Goal: Information Seeking & Learning: Learn about a topic

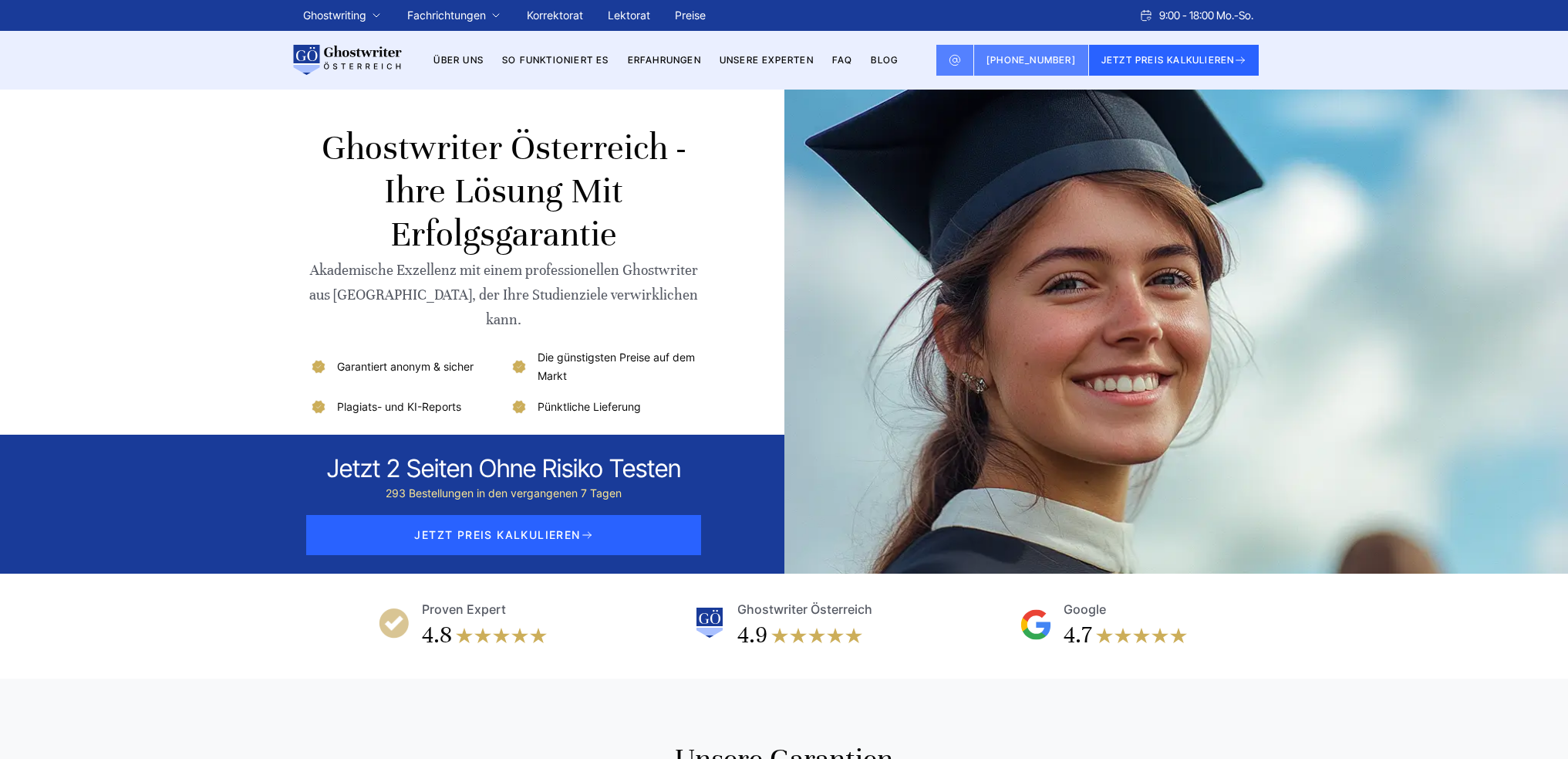
click at [1111, 620] on img at bounding box center [1142, 635] width 93 height 31
click at [1038, 609] on img at bounding box center [1036, 624] width 31 height 31
click at [444, 620] on div "4.8" at bounding box center [436, 635] width 30 height 31
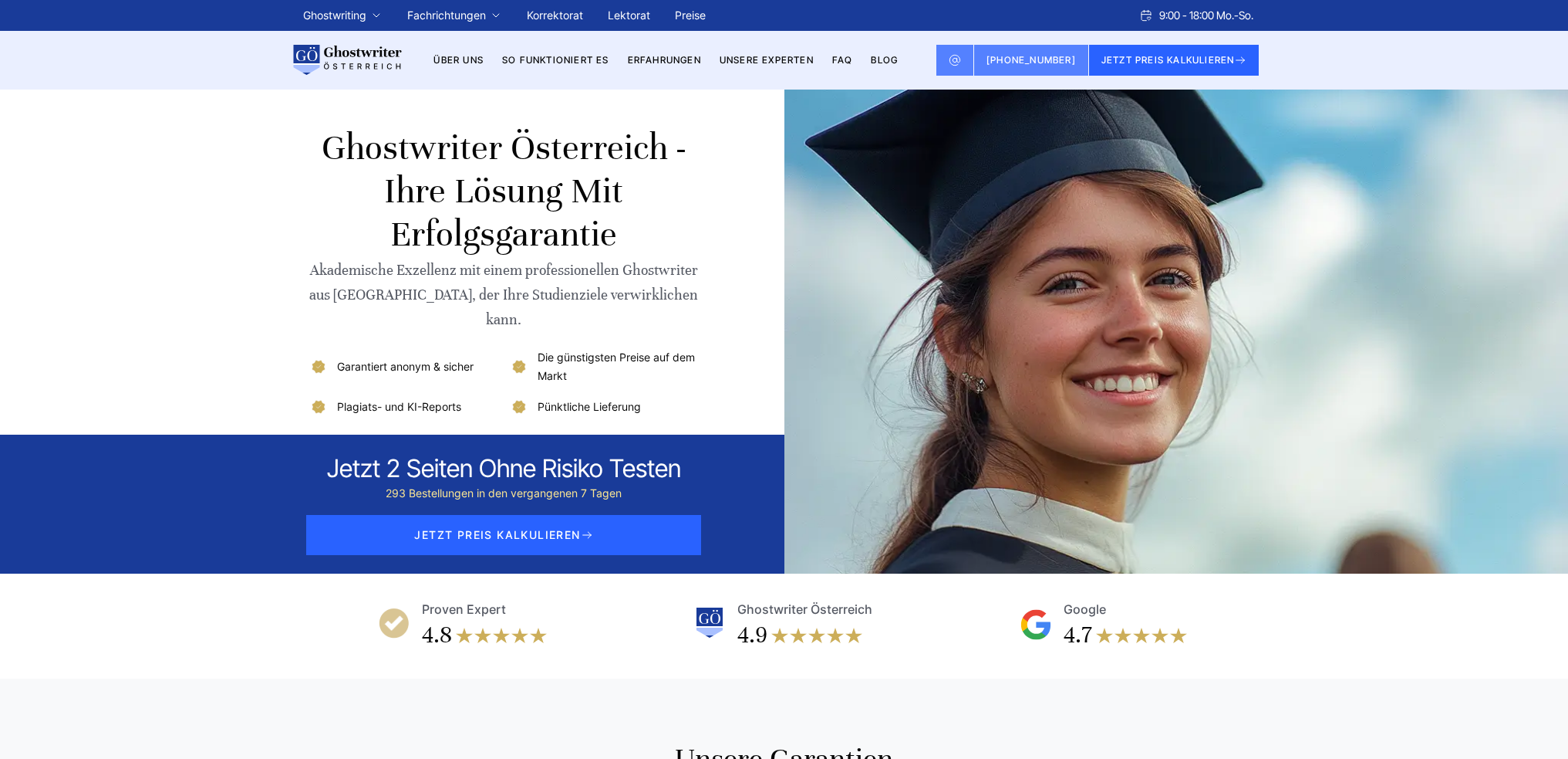
click at [362, 600] on div "4.8 Proven Expert" at bounding box center [463, 626] width 321 height 56
click at [428, 620] on div "4.8" at bounding box center [436, 635] width 30 height 31
click at [399, 607] on img at bounding box center [394, 623] width 31 height 31
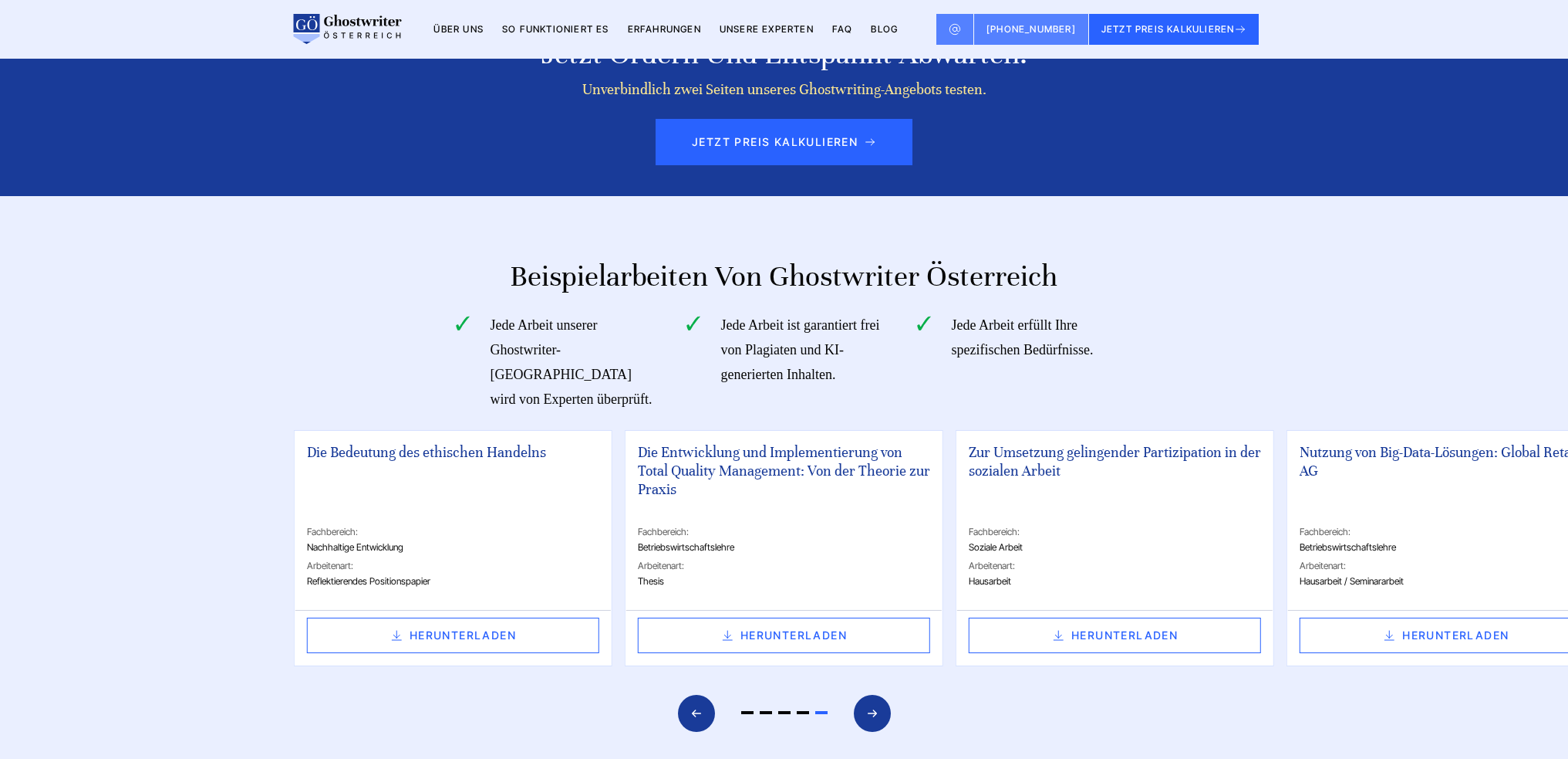
scroll to position [3344, 0]
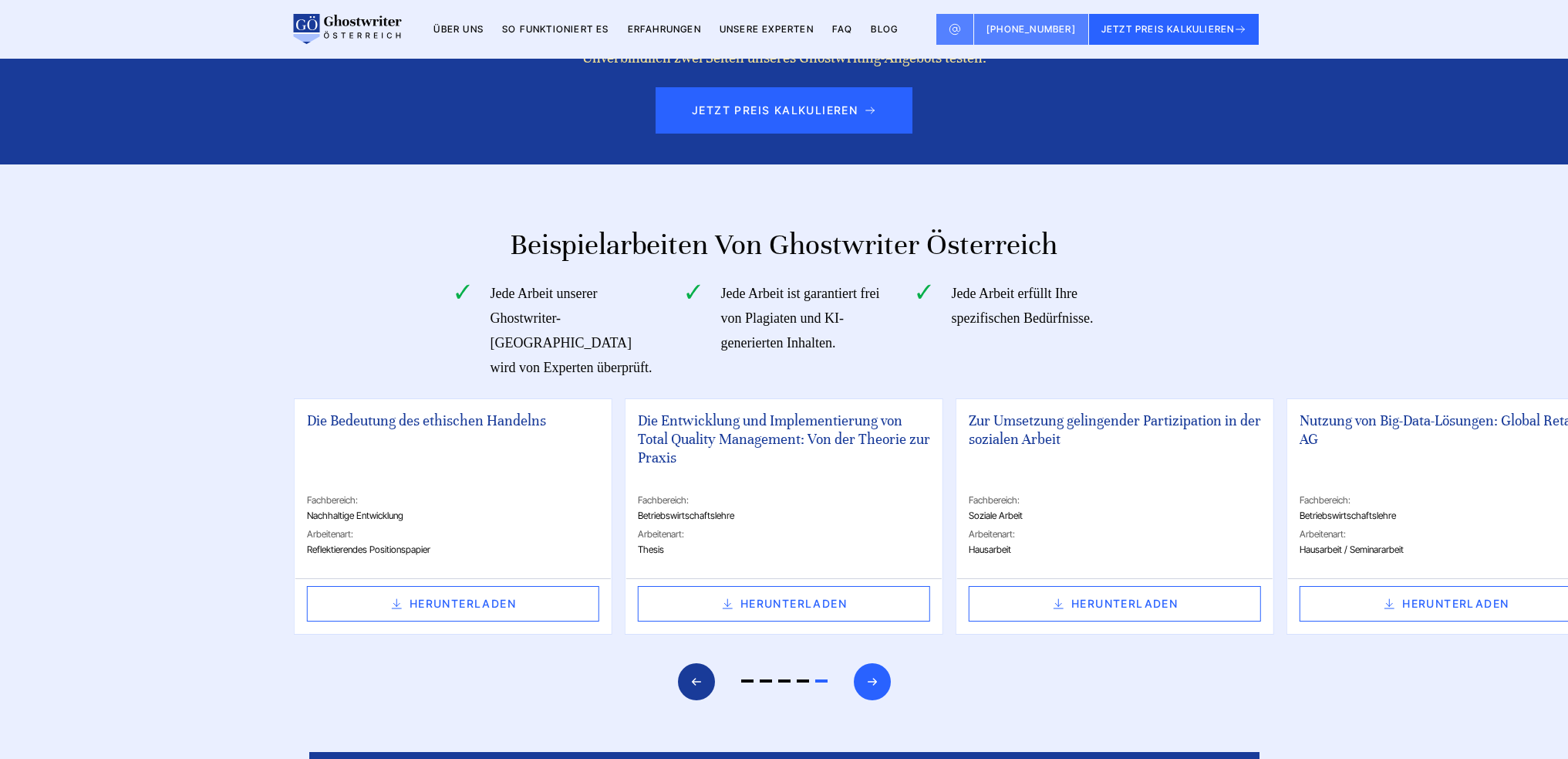
click at [887, 663] on div "Next slide" at bounding box center [872, 681] width 37 height 37
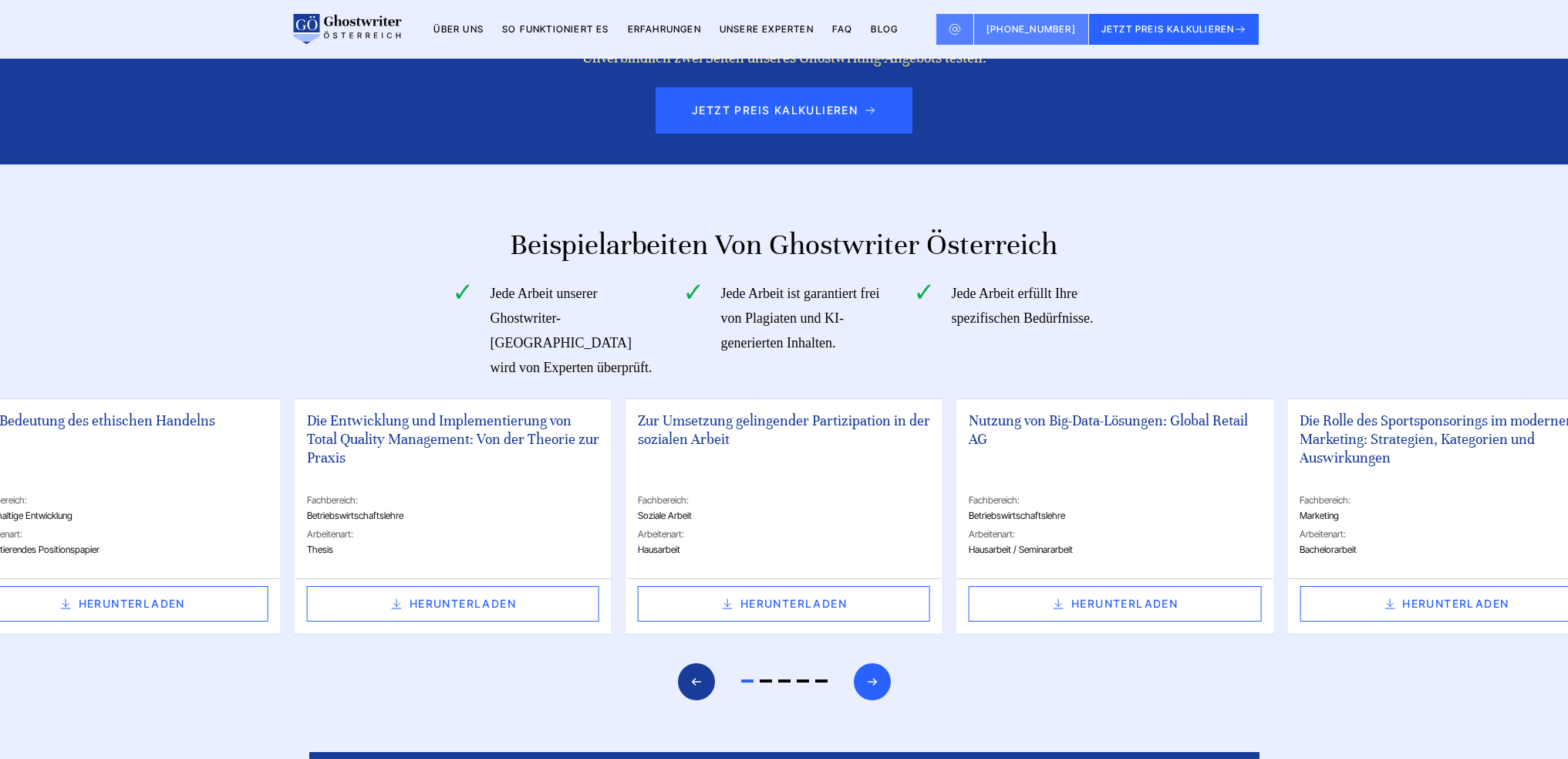
click at [887, 663] on div "Next slide" at bounding box center [872, 681] width 37 height 37
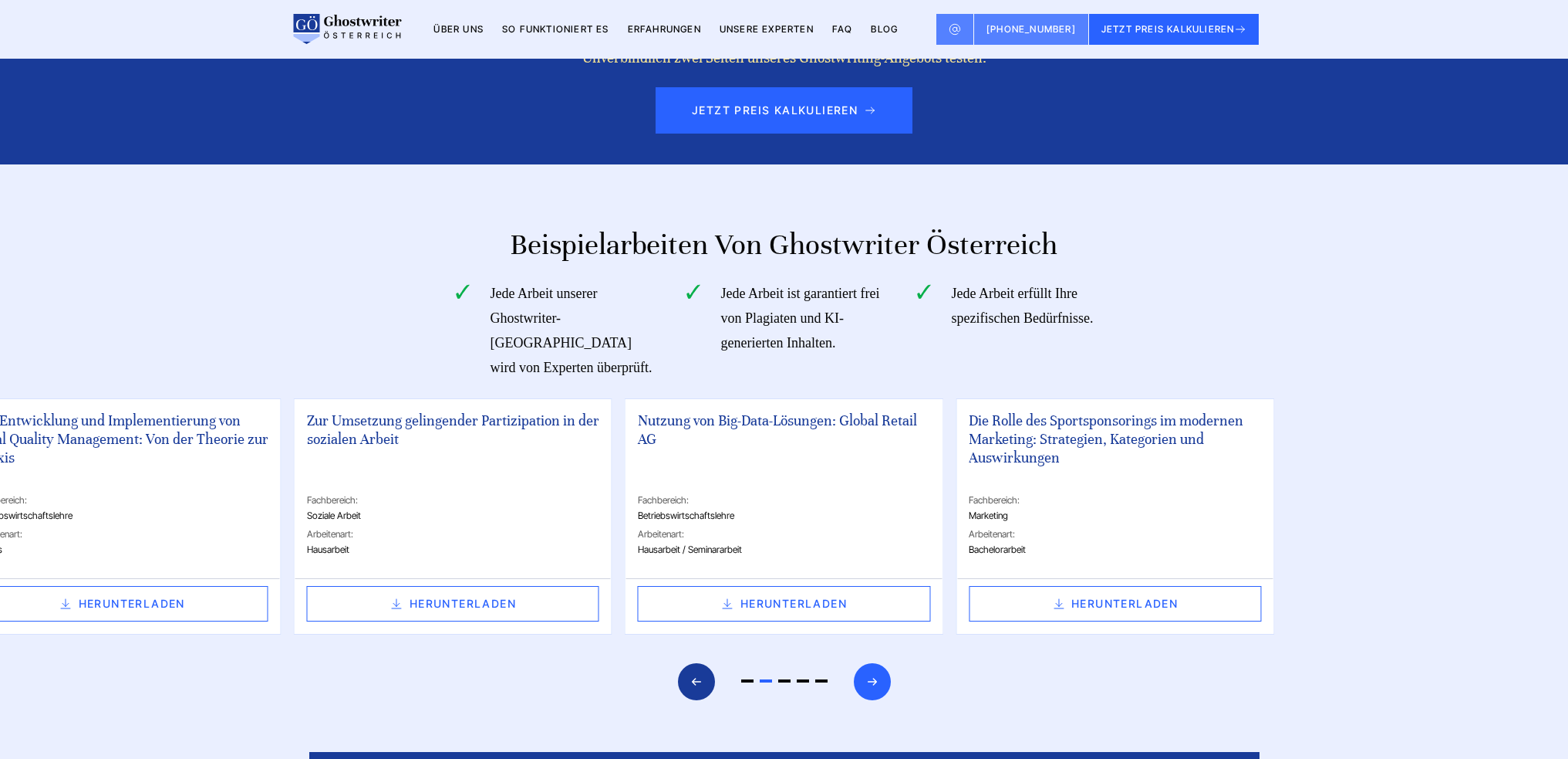
click at [887, 663] on div "Next slide" at bounding box center [872, 681] width 37 height 37
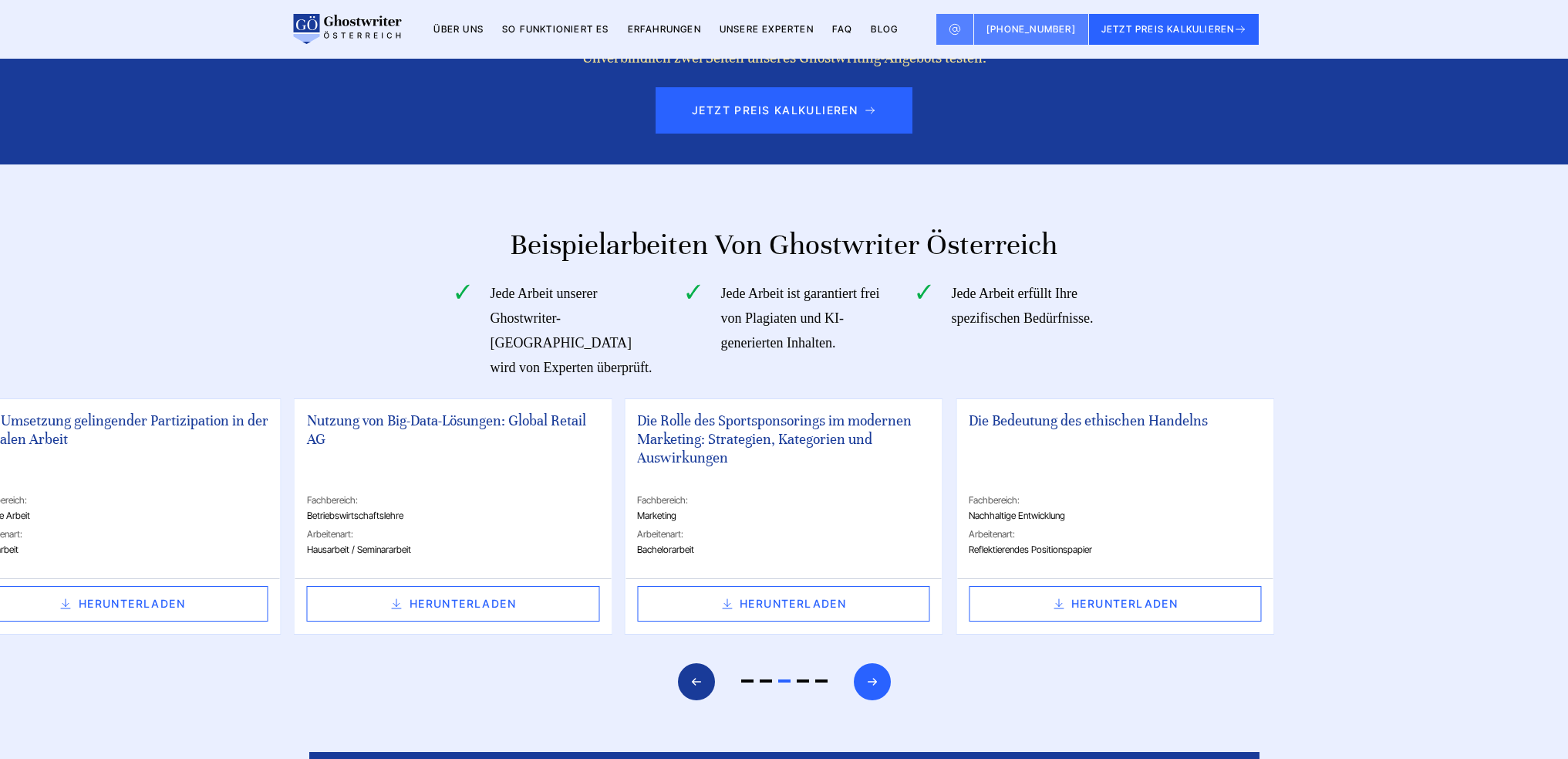
click at [887, 663] on div "Next slide" at bounding box center [872, 681] width 37 height 37
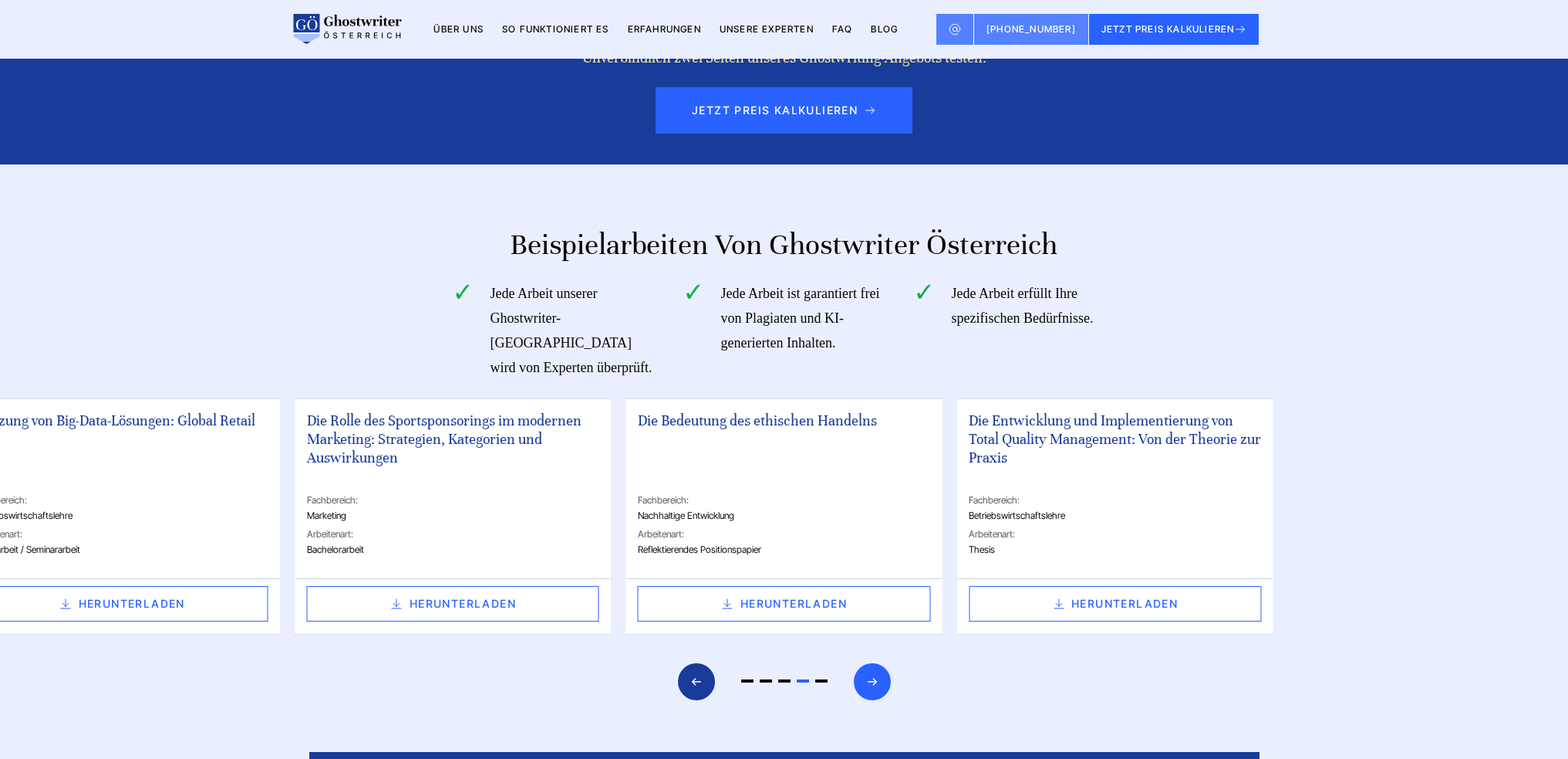
click at [877, 663] on icon "Next slide" at bounding box center [872, 681] width 12 height 37
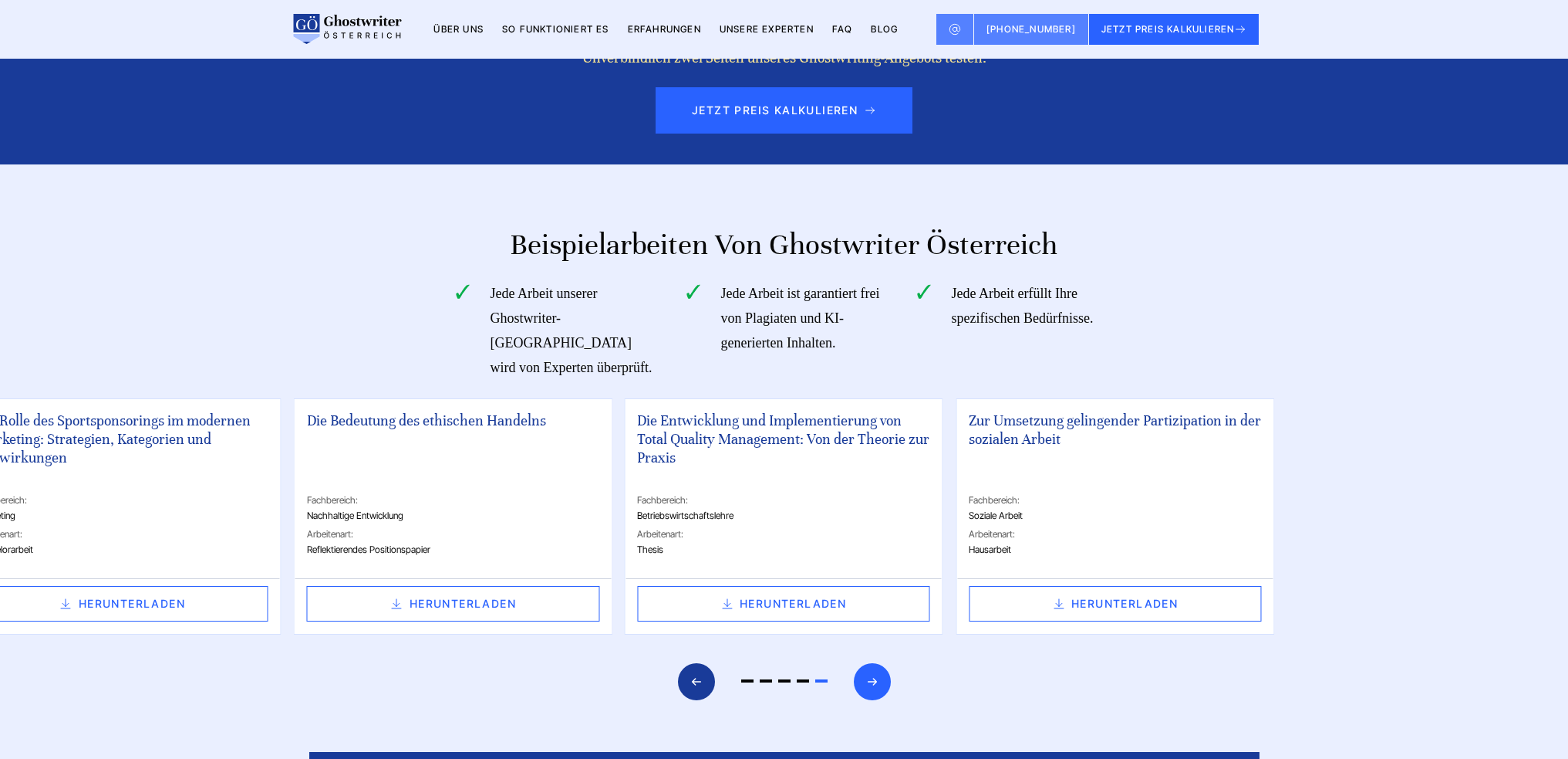
click at [877, 663] on icon "Next slide" at bounding box center [872, 681] width 12 height 37
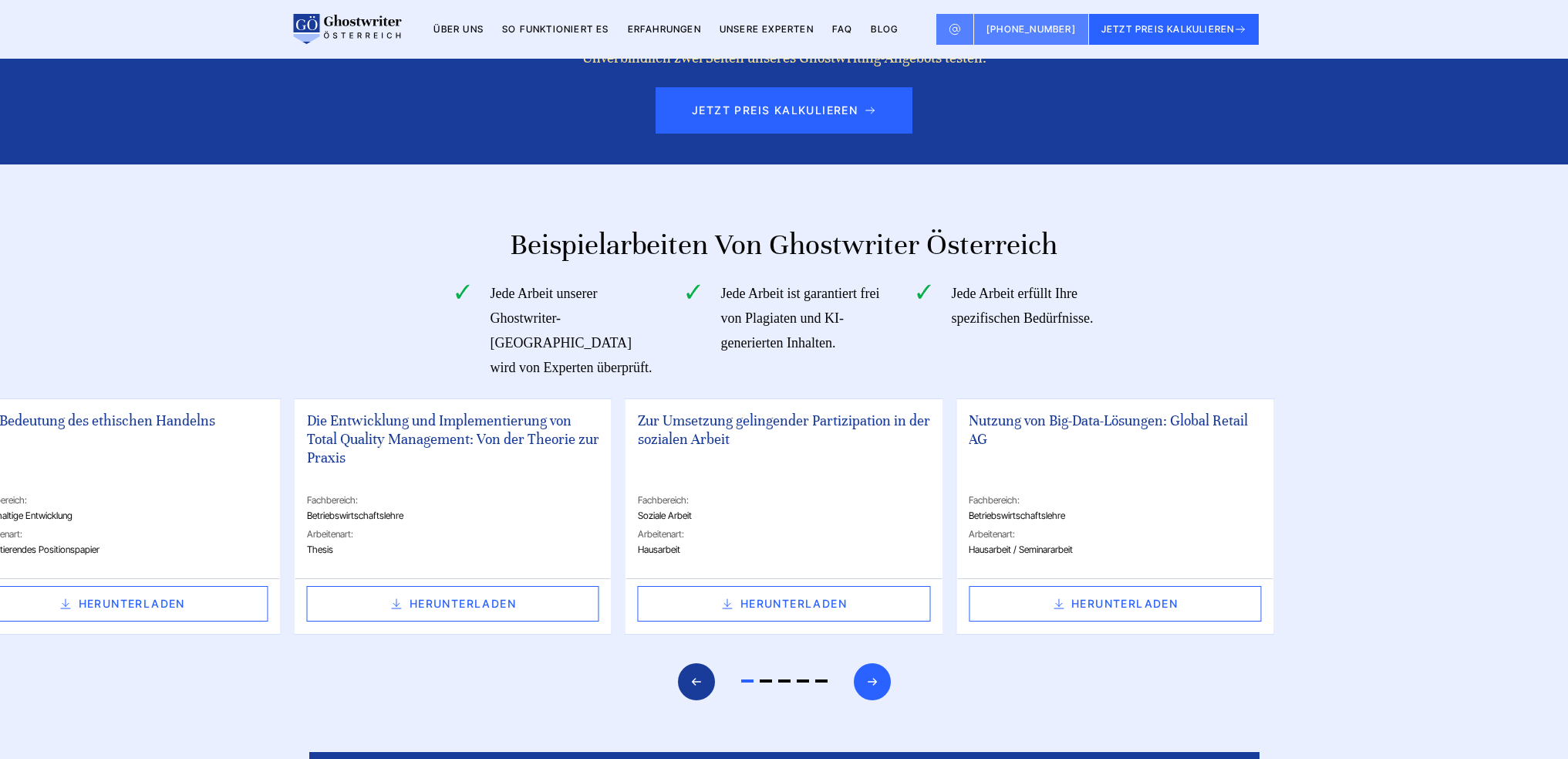
click at [877, 663] on icon "Next slide" at bounding box center [872, 681] width 12 height 37
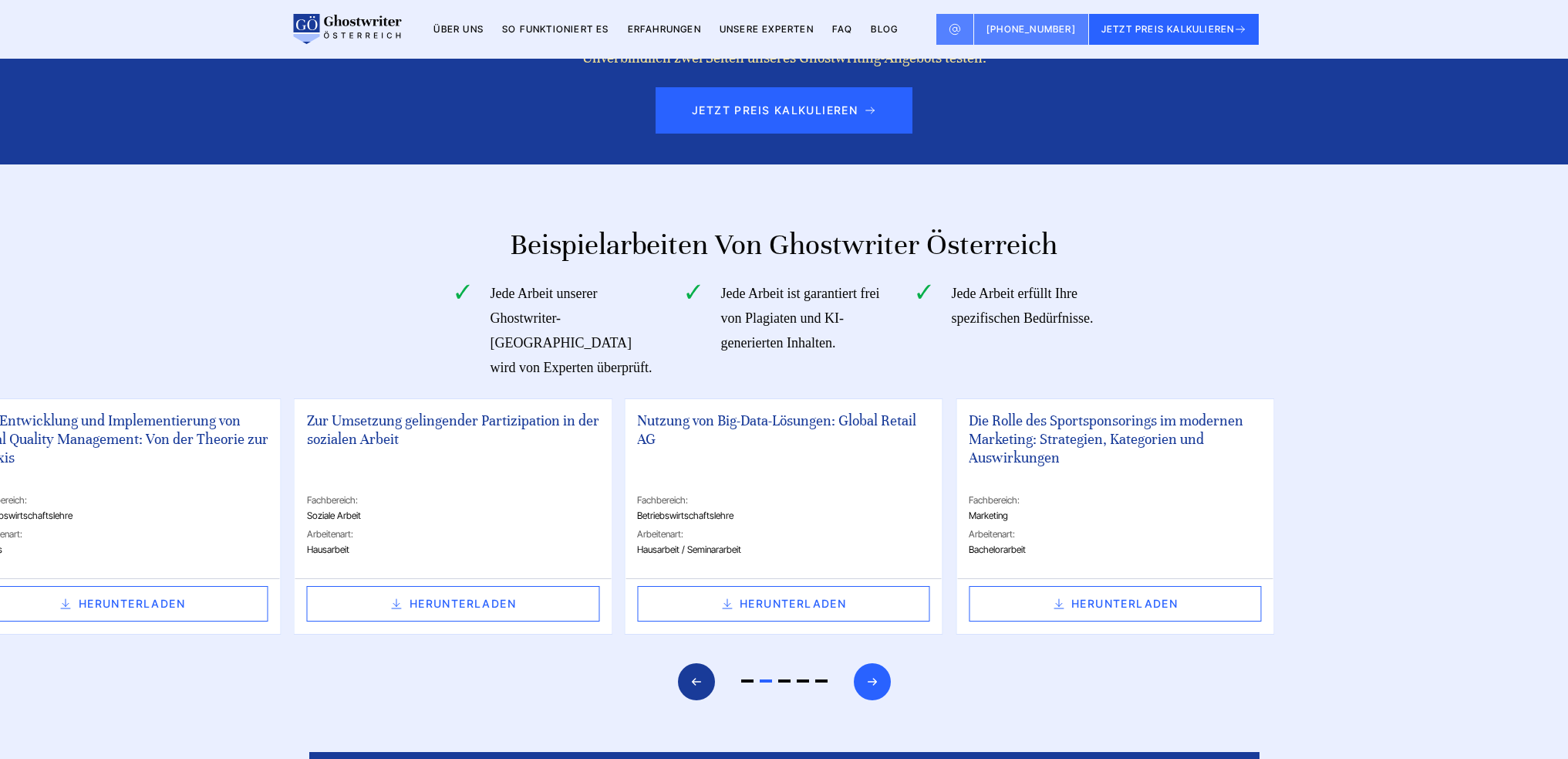
click at [877, 663] on icon "Next slide" at bounding box center [872, 681] width 12 height 37
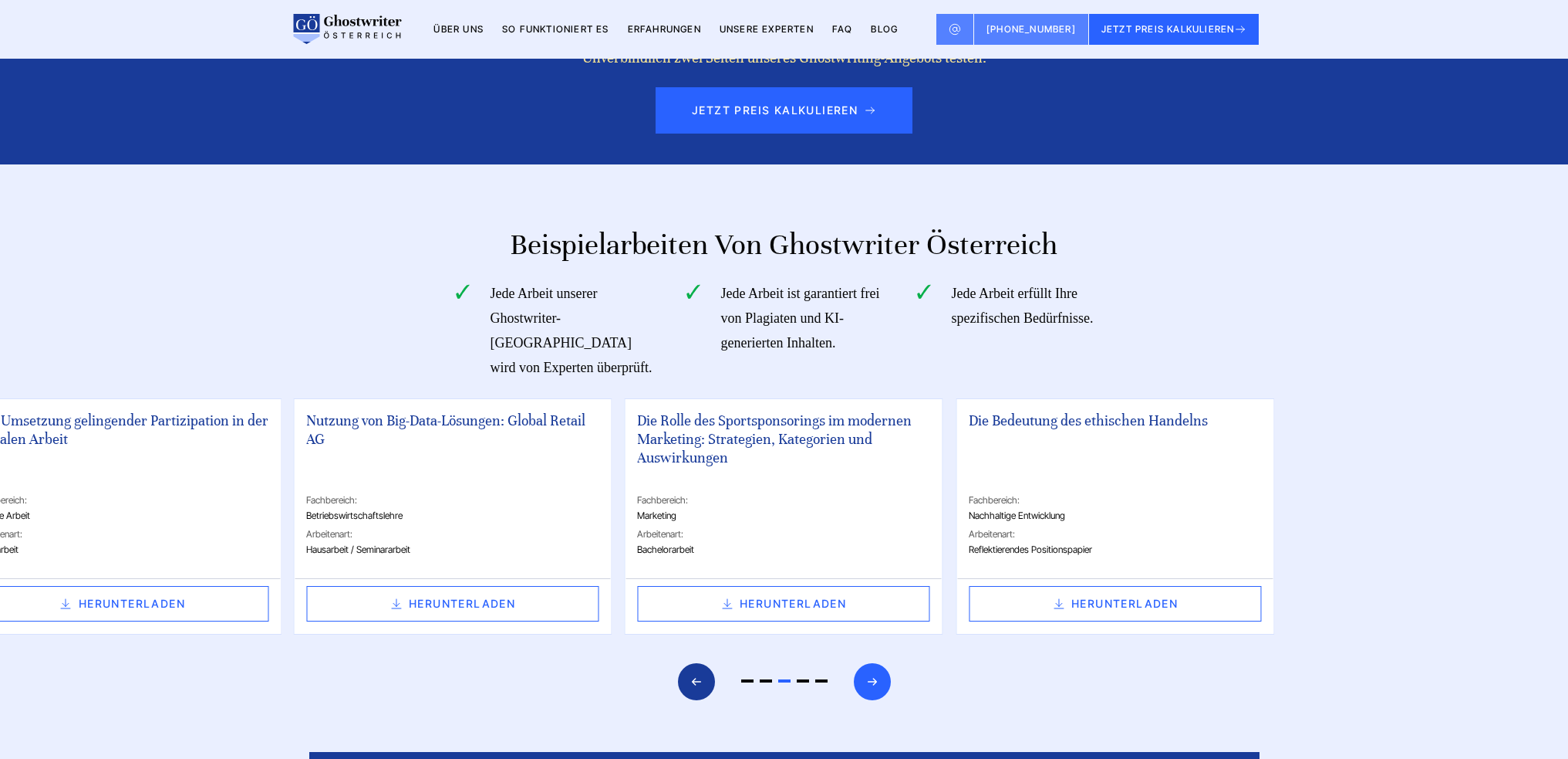
click at [877, 663] on icon "Next slide" at bounding box center [872, 681] width 12 height 37
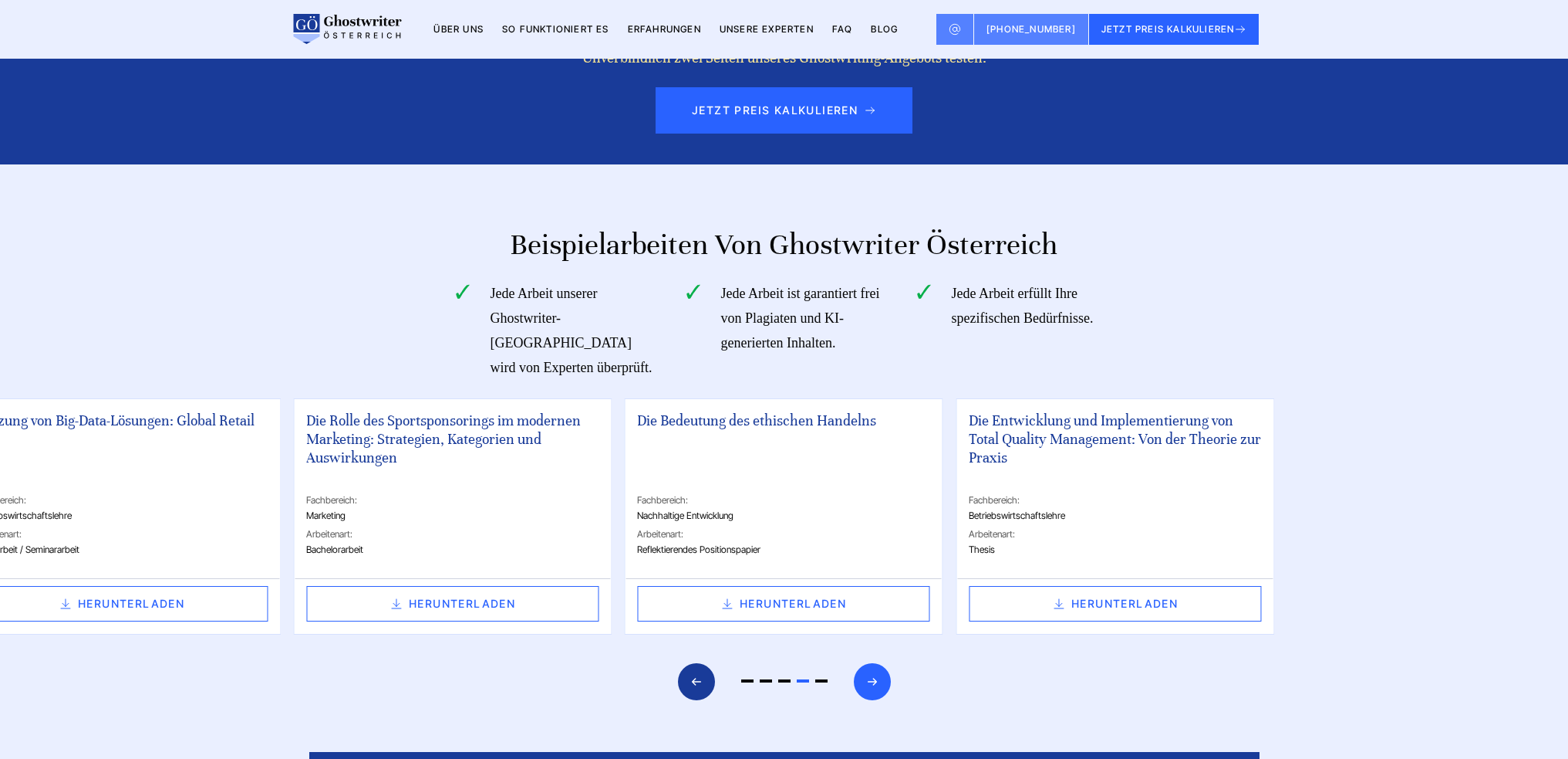
click at [877, 663] on icon "Next slide" at bounding box center [872, 681] width 12 height 37
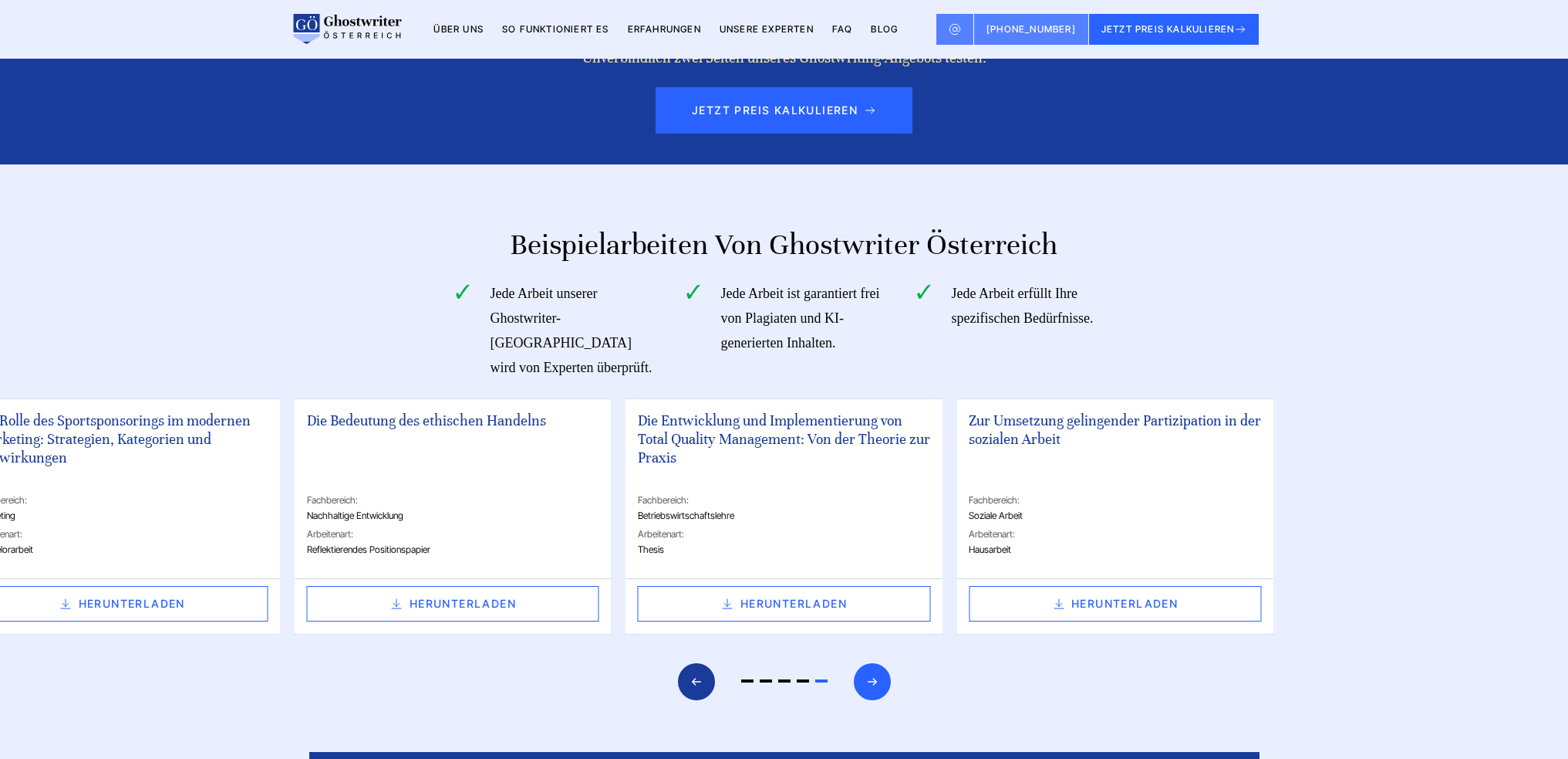
click at [877, 663] on icon "Next slide" at bounding box center [872, 681] width 12 height 37
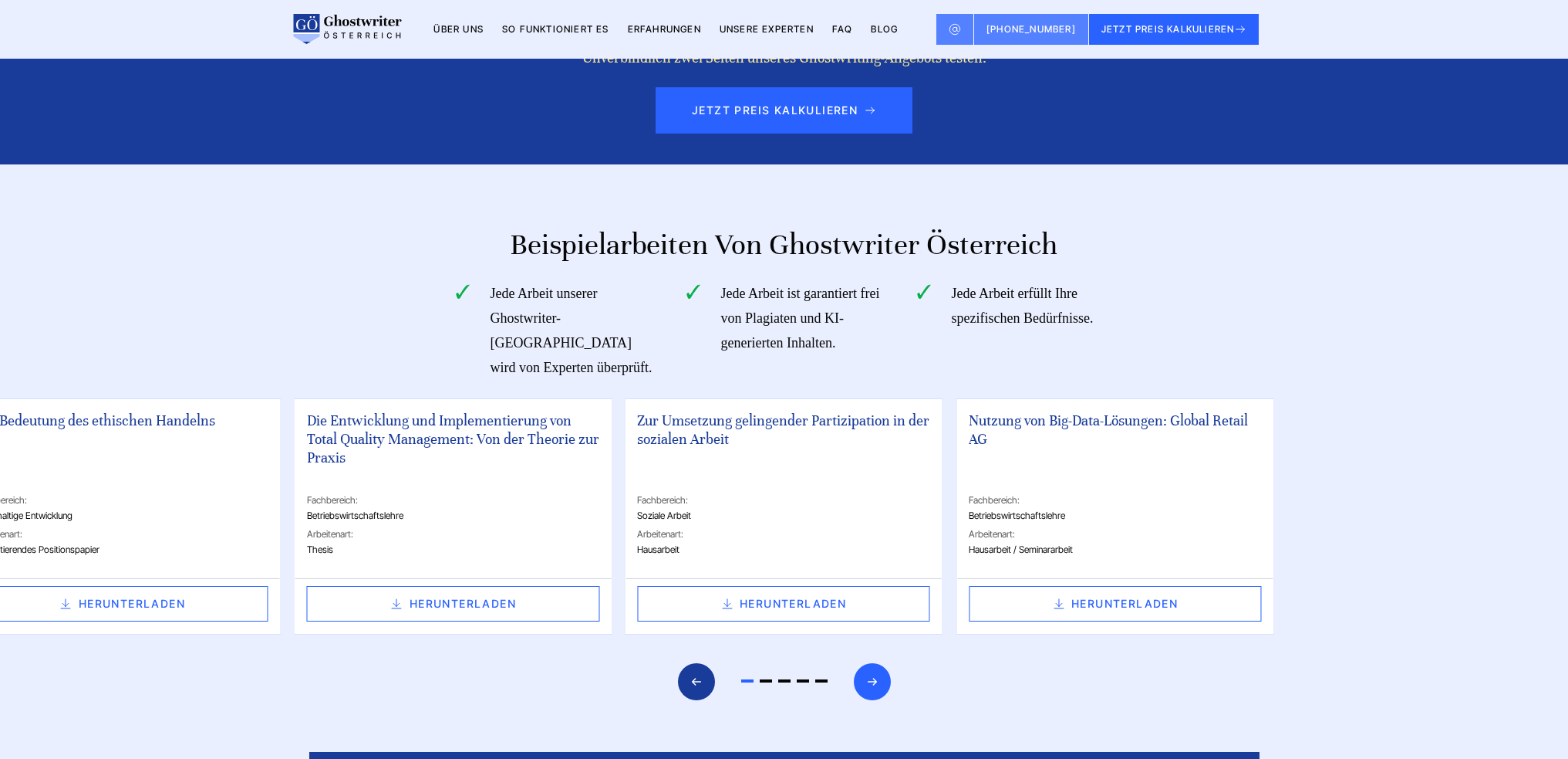
click at [877, 663] on icon "Next slide" at bounding box center [872, 681] width 12 height 37
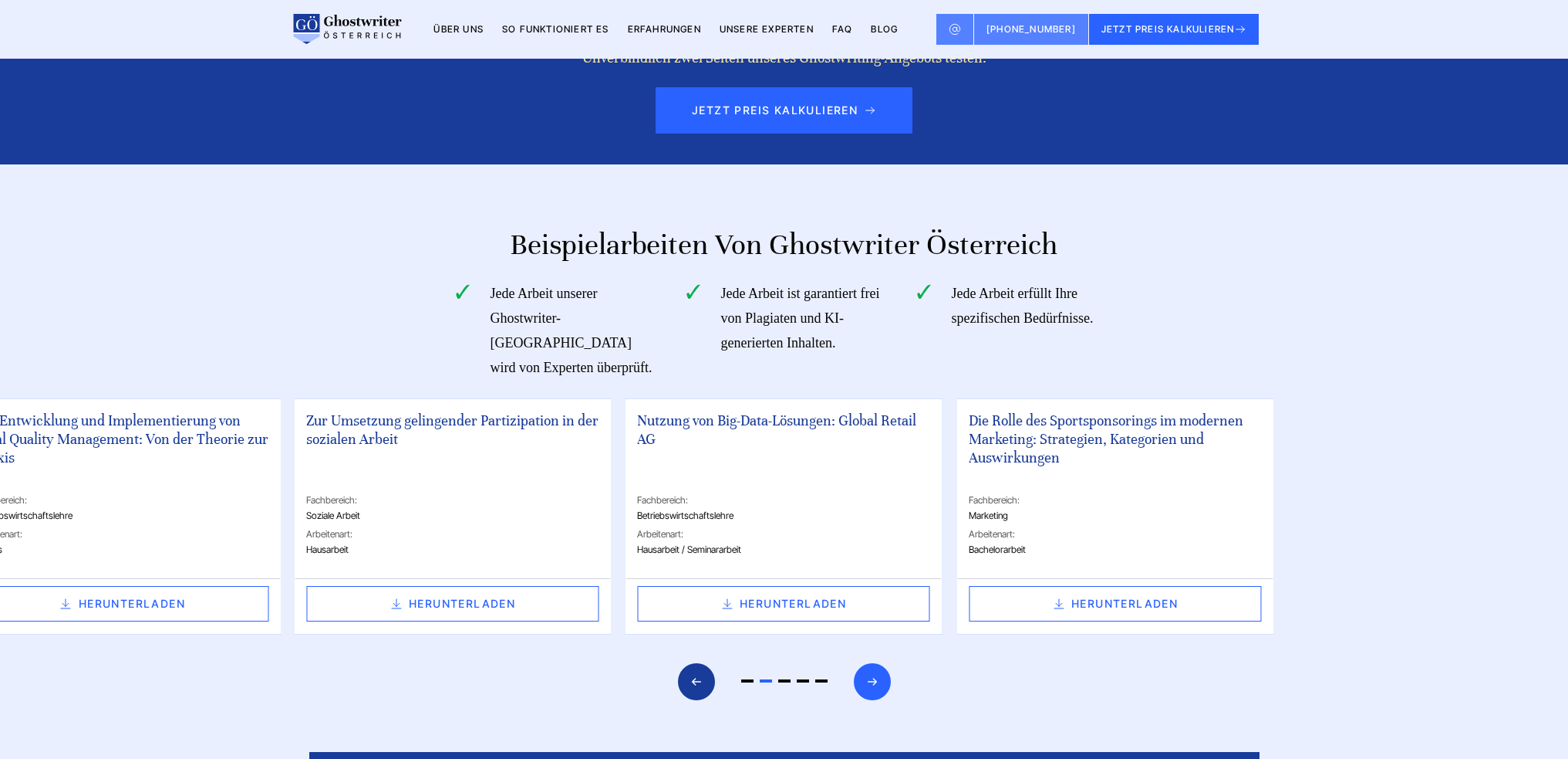
click at [877, 663] on icon "Next slide" at bounding box center [872, 681] width 12 height 37
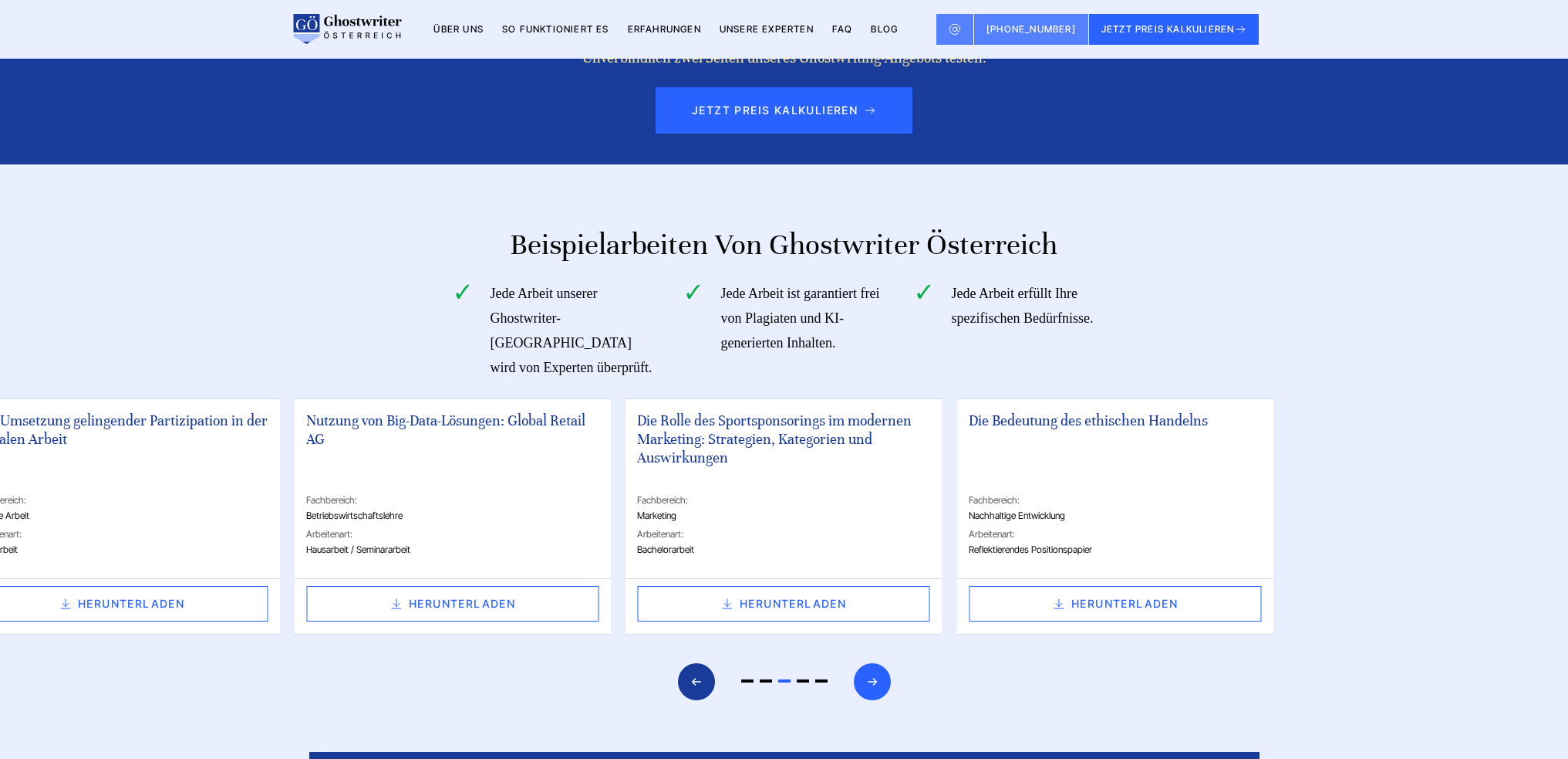
click at [877, 663] on icon "Next slide" at bounding box center [872, 681] width 12 height 37
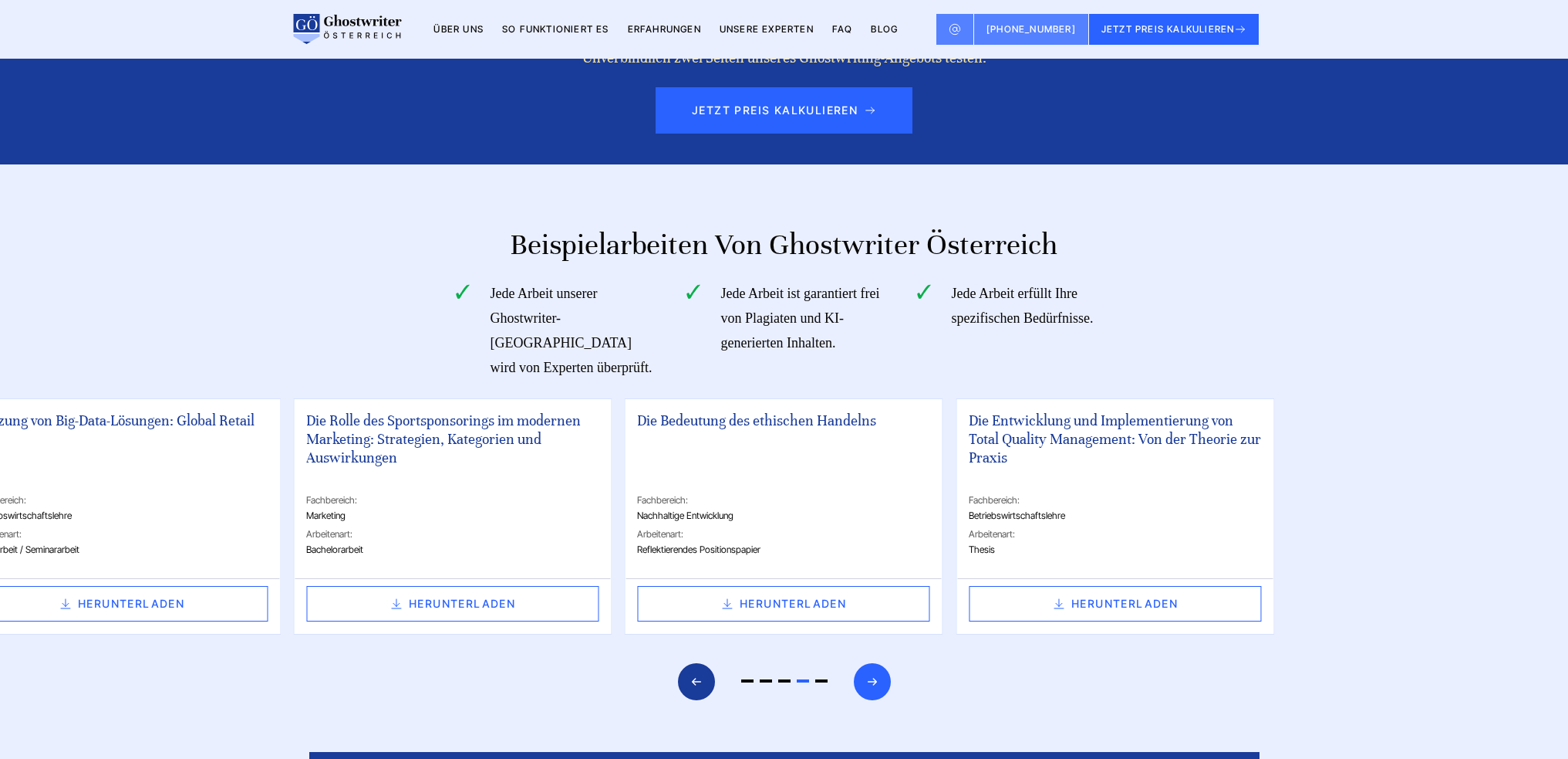
click at [877, 663] on icon "Next slide" at bounding box center [872, 681] width 12 height 37
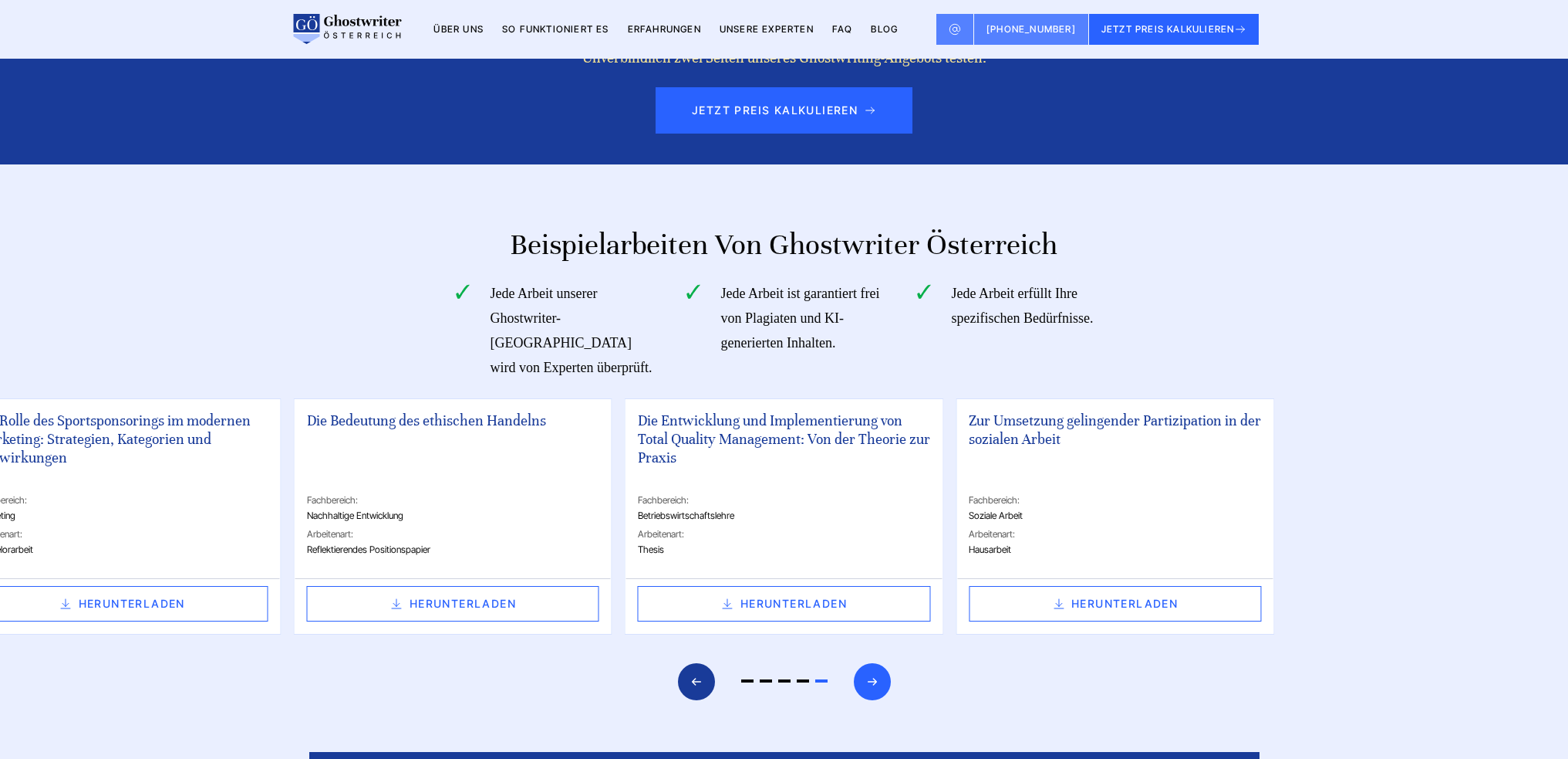
click at [877, 663] on icon "Next slide" at bounding box center [872, 681] width 12 height 37
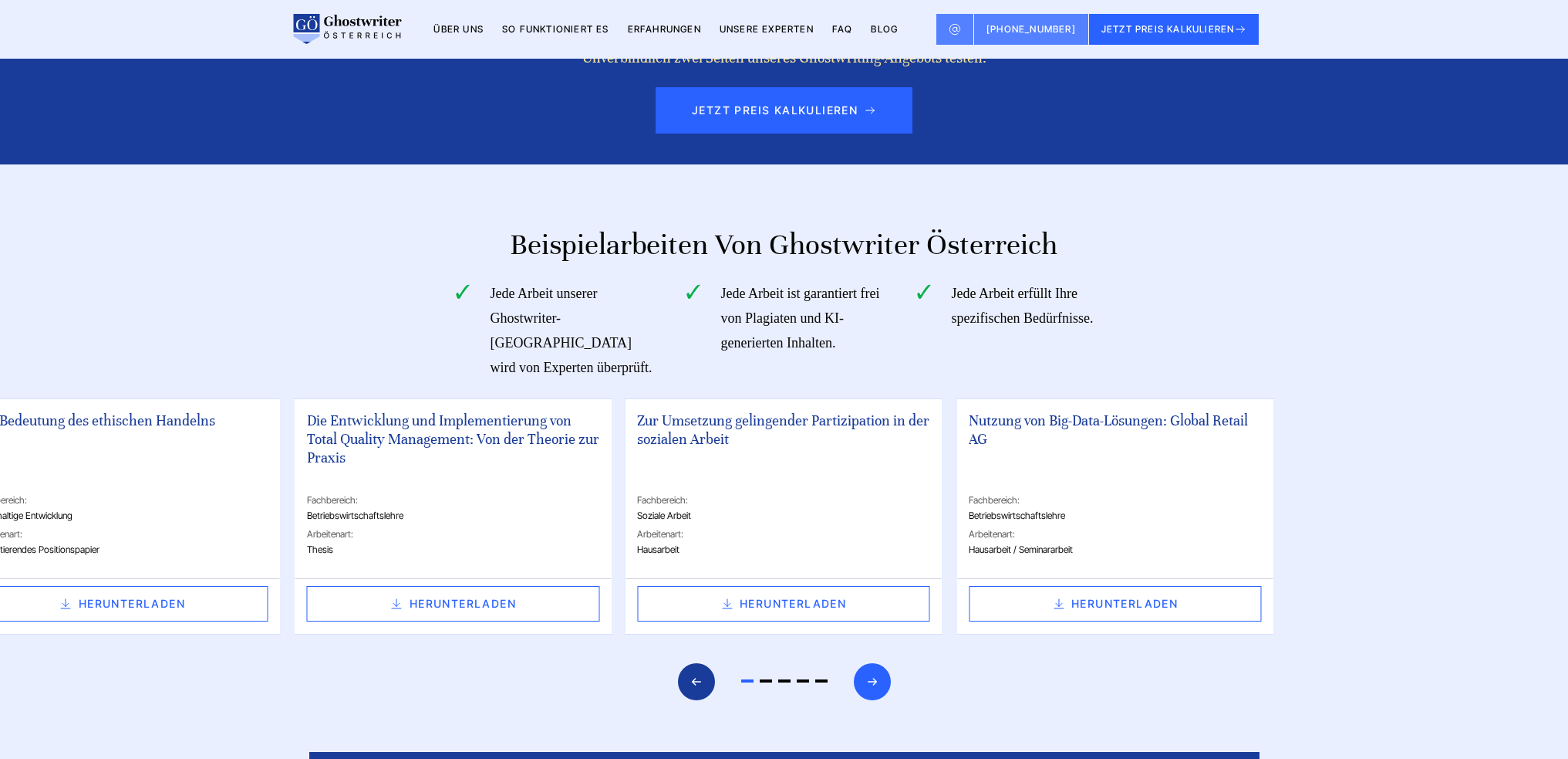
click at [877, 663] on icon "Next slide" at bounding box center [872, 681] width 12 height 37
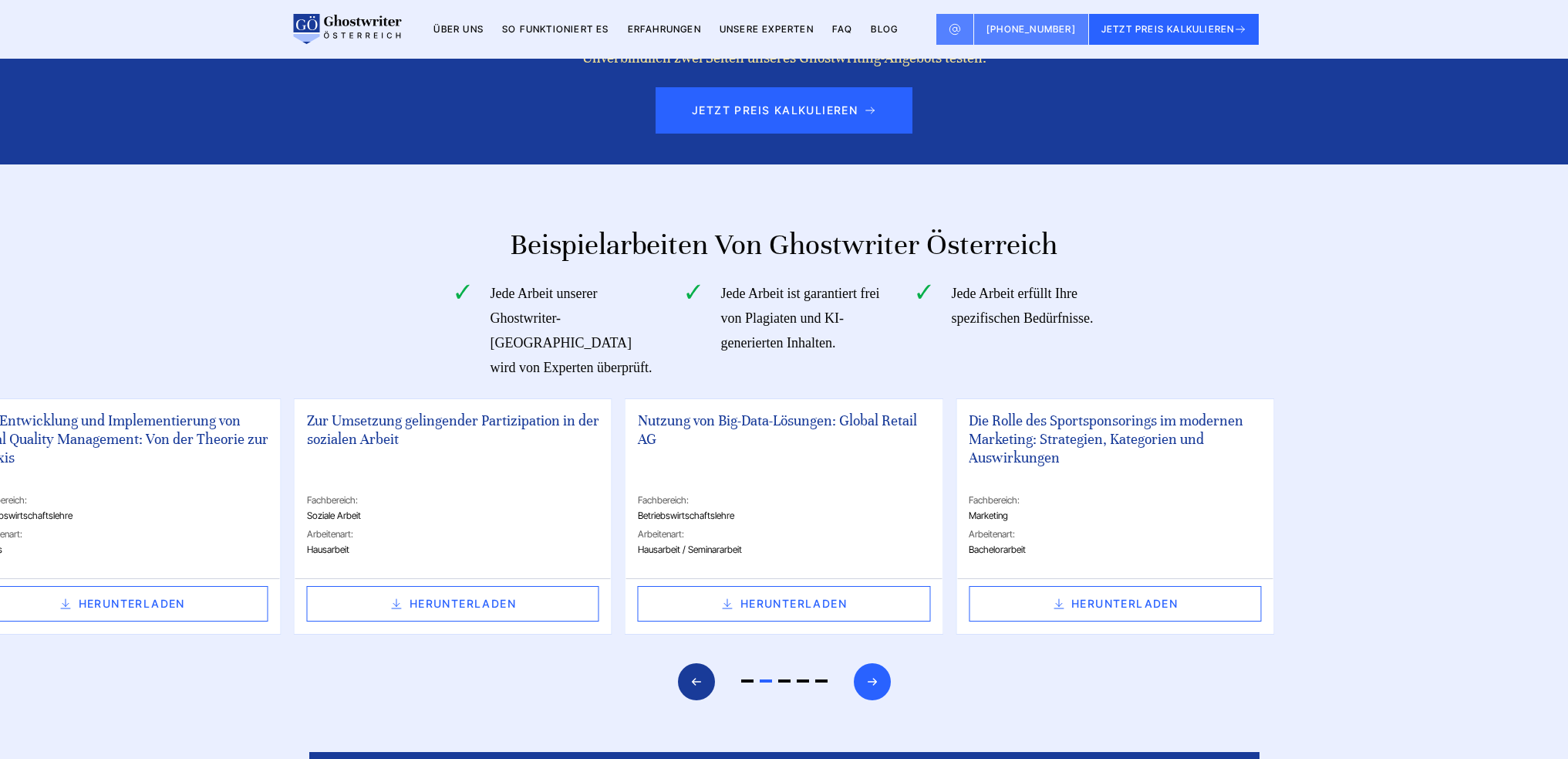
click at [861, 663] on div "Next slide" at bounding box center [872, 681] width 37 height 37
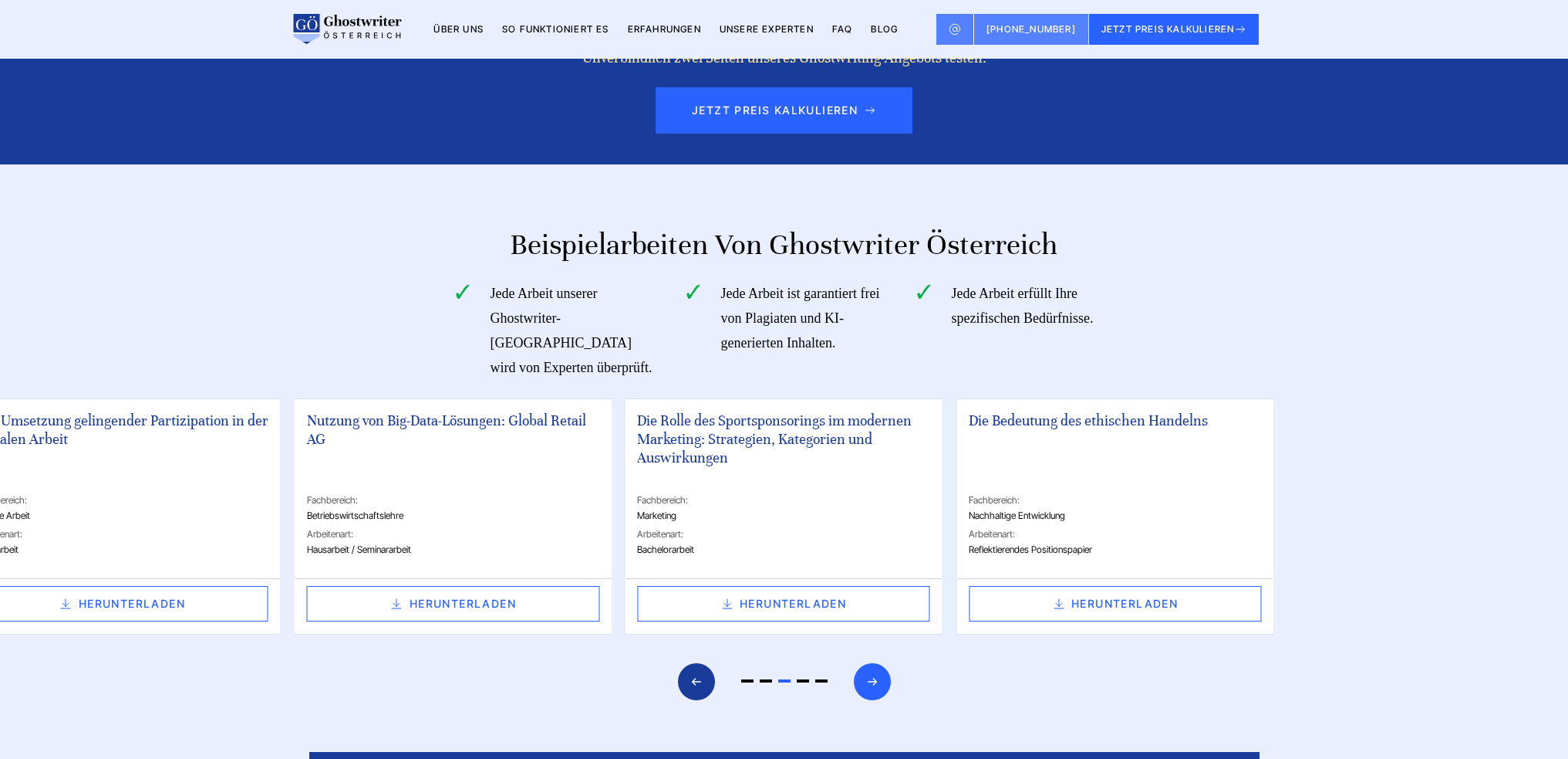
click at [861, 663] on div "Next slide" at bounding box center [872, 681] width 37 height 37
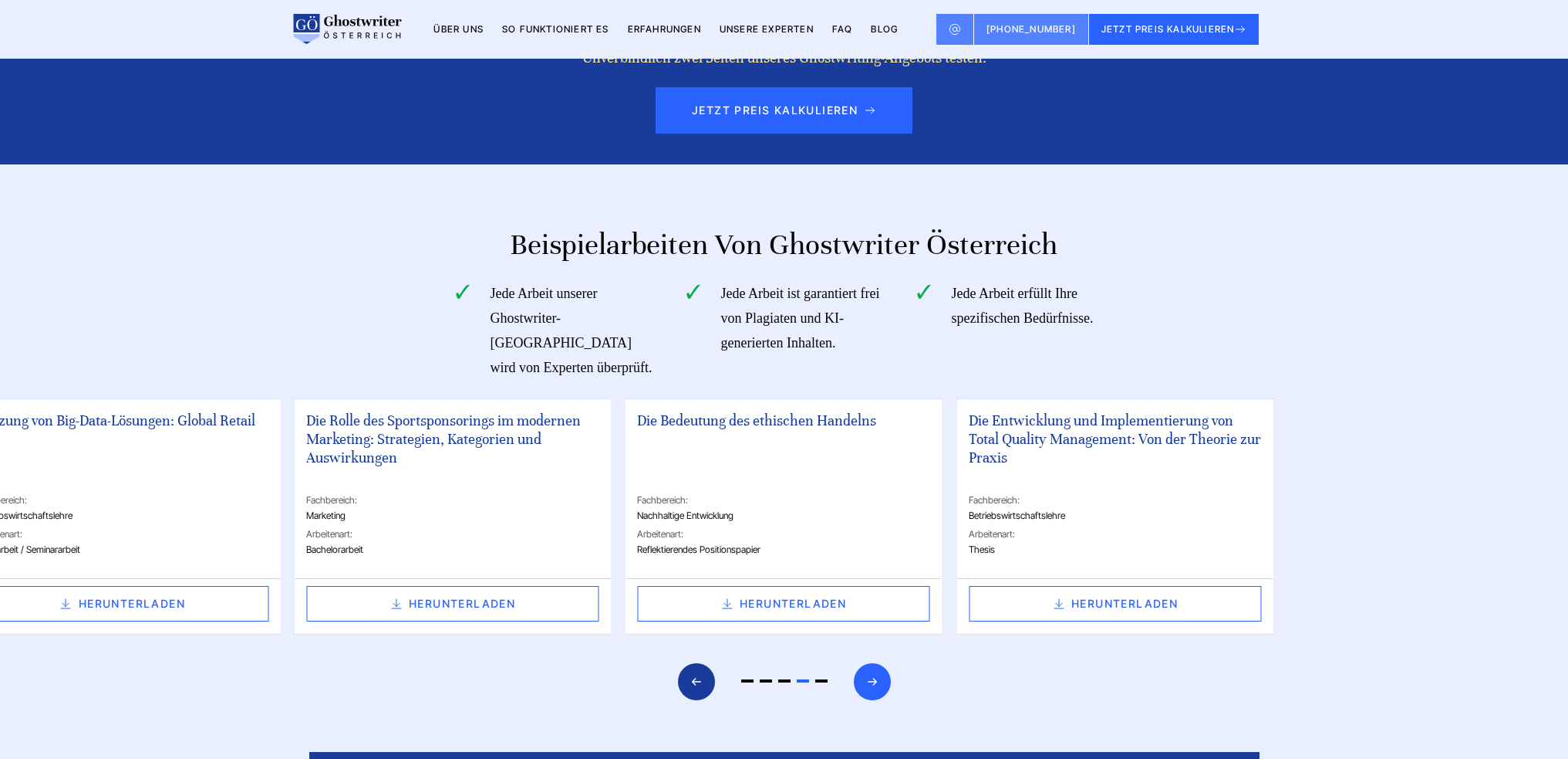
click at [861, 663] on div "Next slide" at bounding box center [872, 681] width 37 height 37
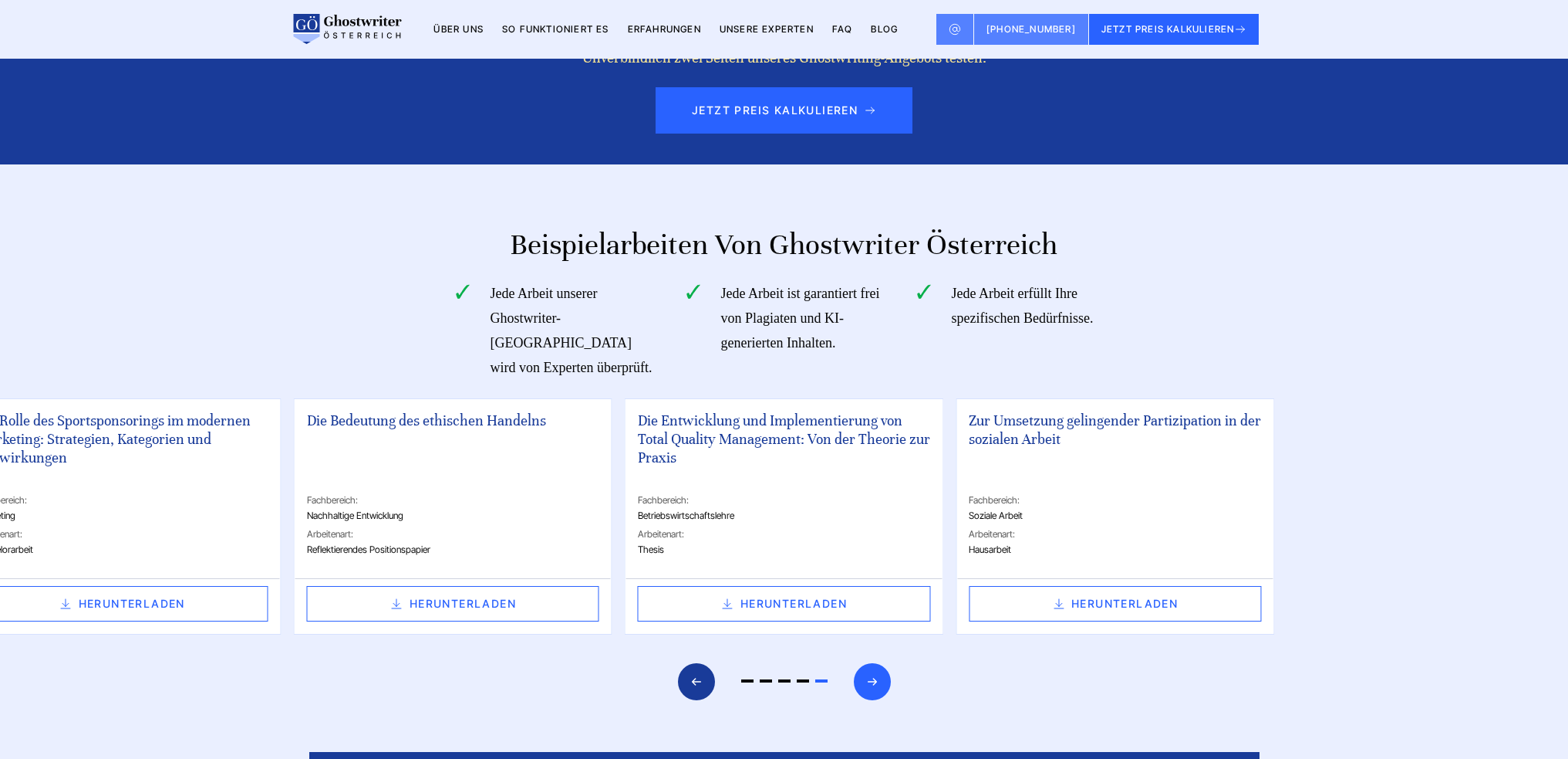
click at [861, 663] on div "Next slide" at bounding box center [872, 681] width 37 height 37
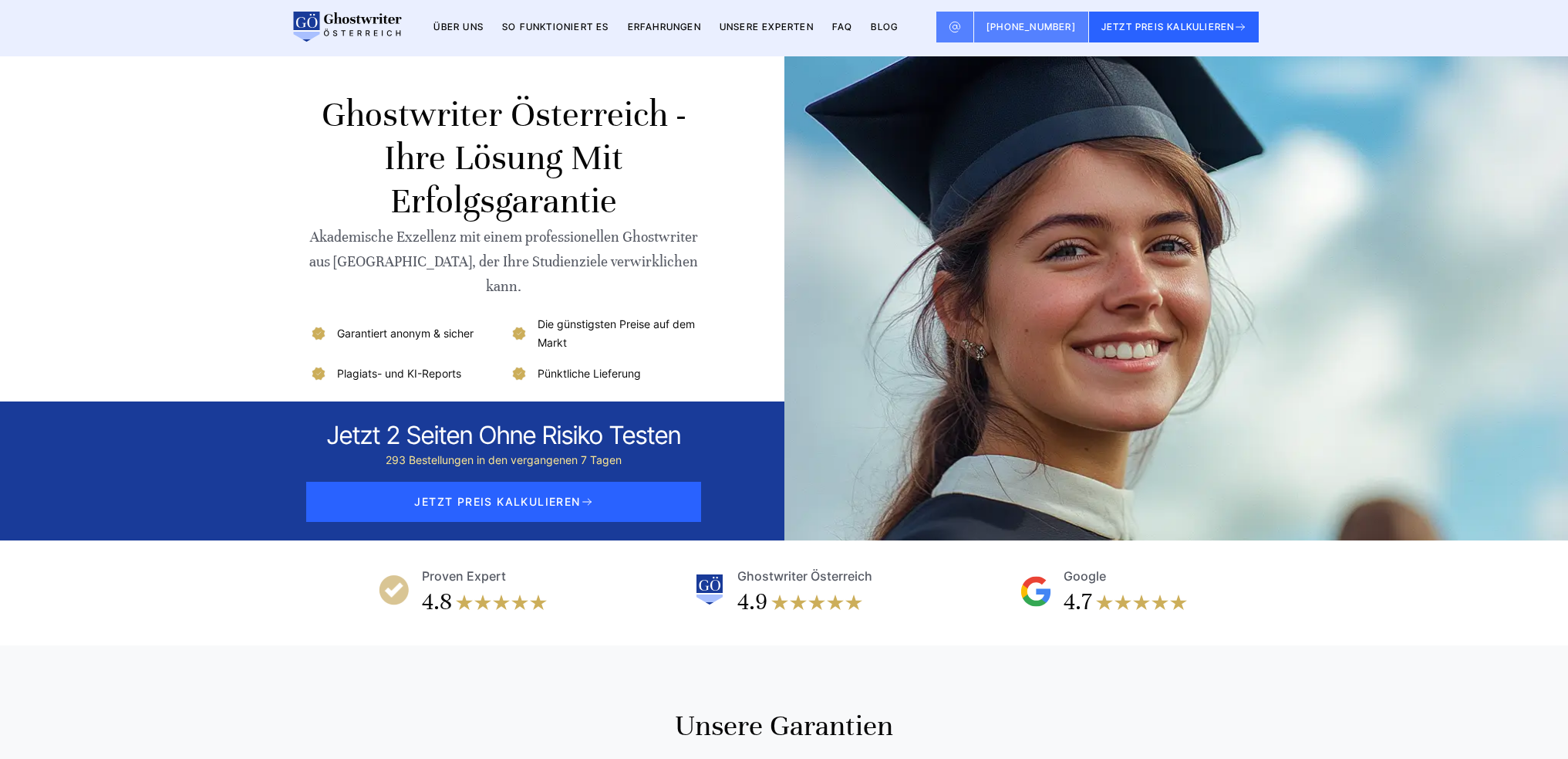
scroll to position [0, 0]
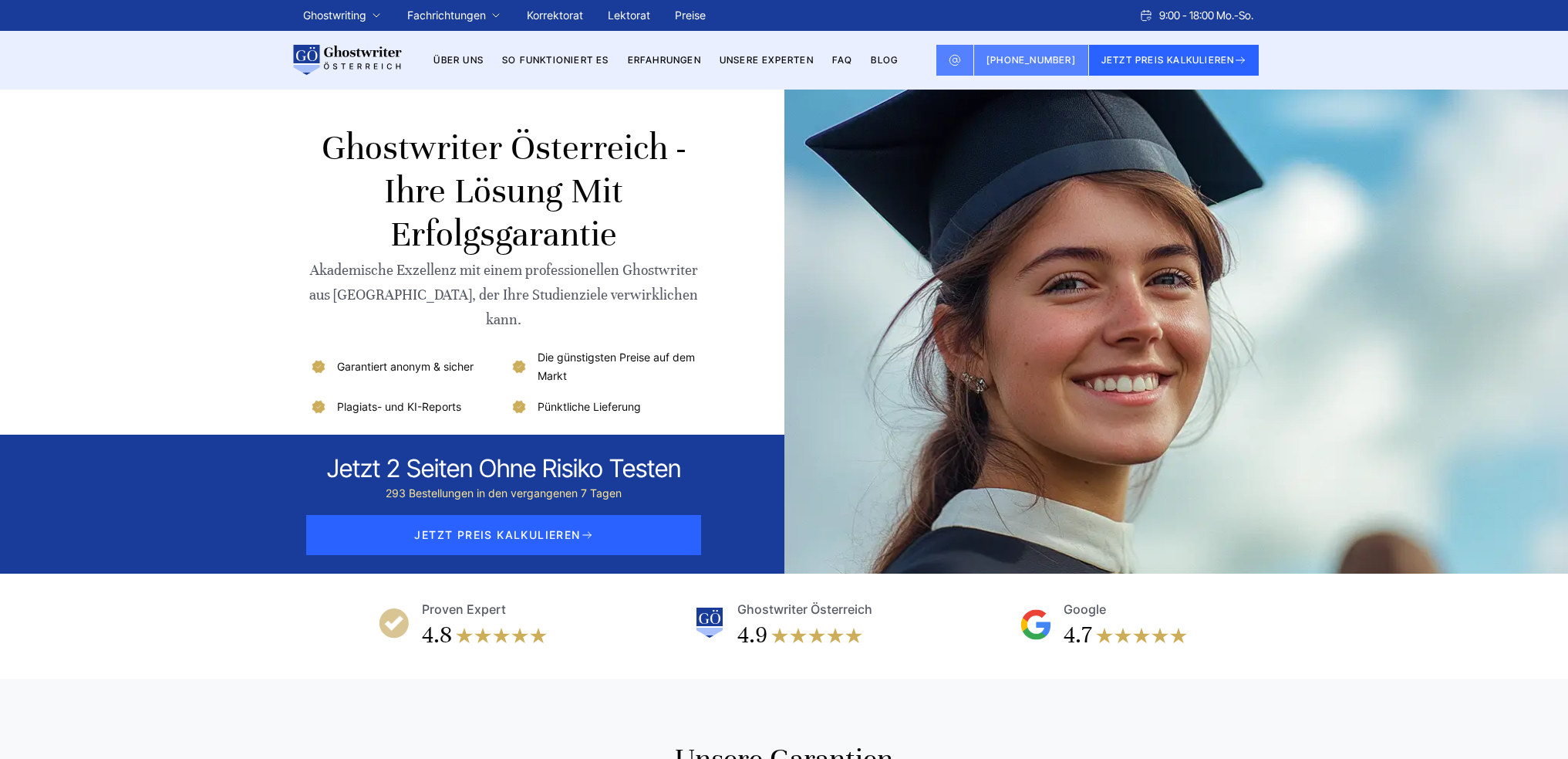
click at [708, 607] on img at bounding box center [709, 623] width 31 height 31
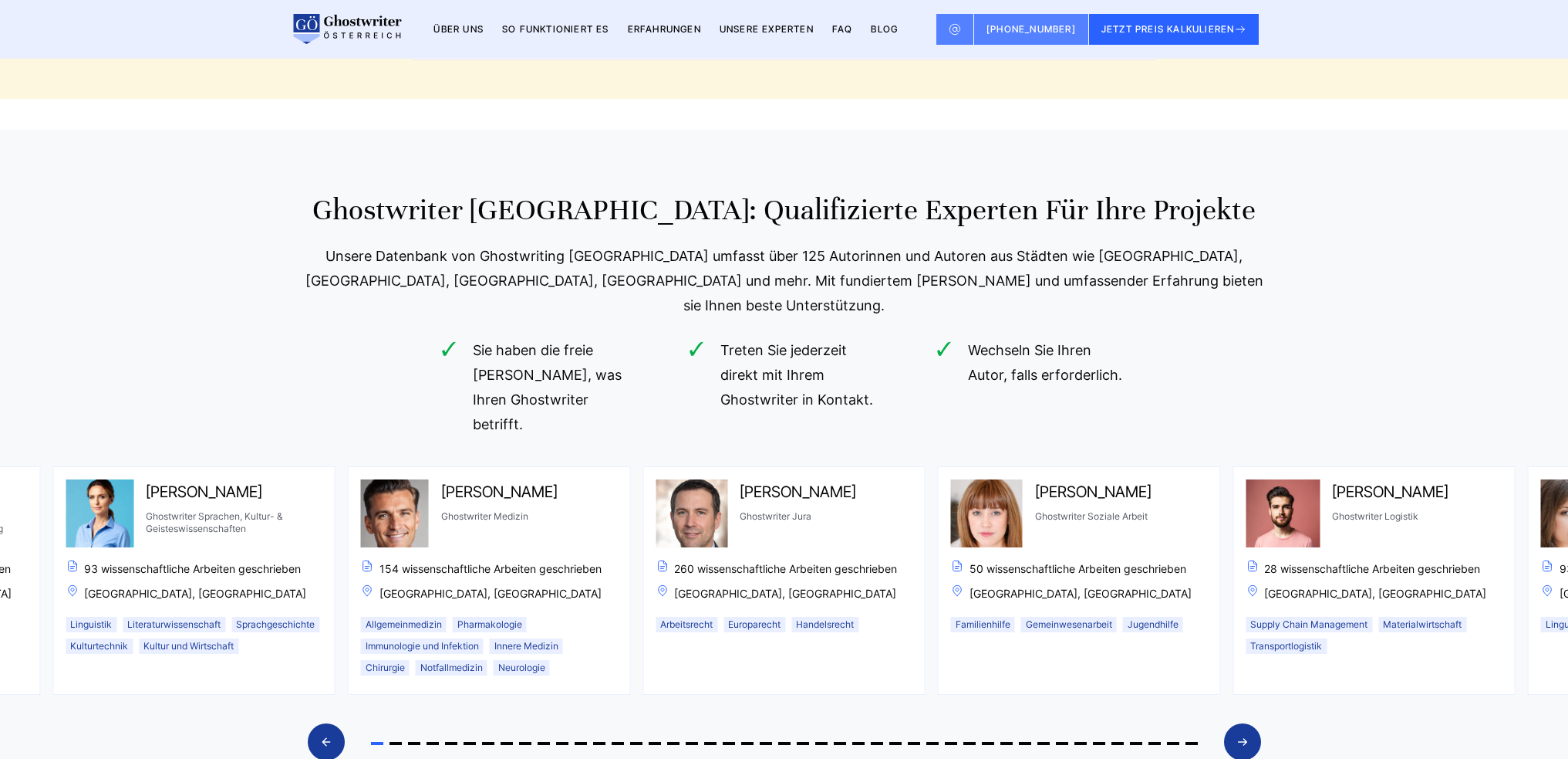
scroll to position [7634, 0]
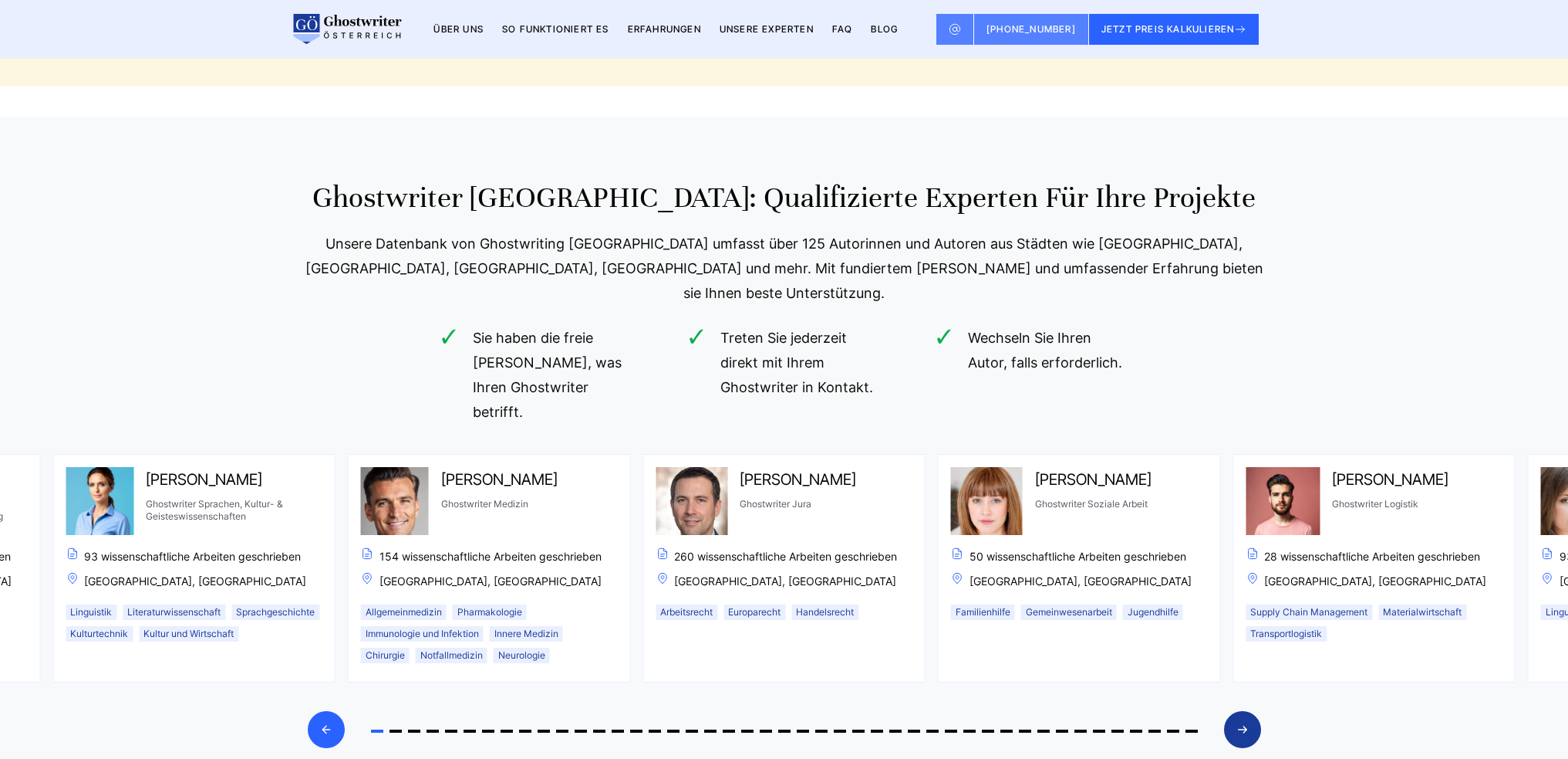
click at [336, 711] on div "Previous slide" at bounding box center [326, 729] width 37 height 37
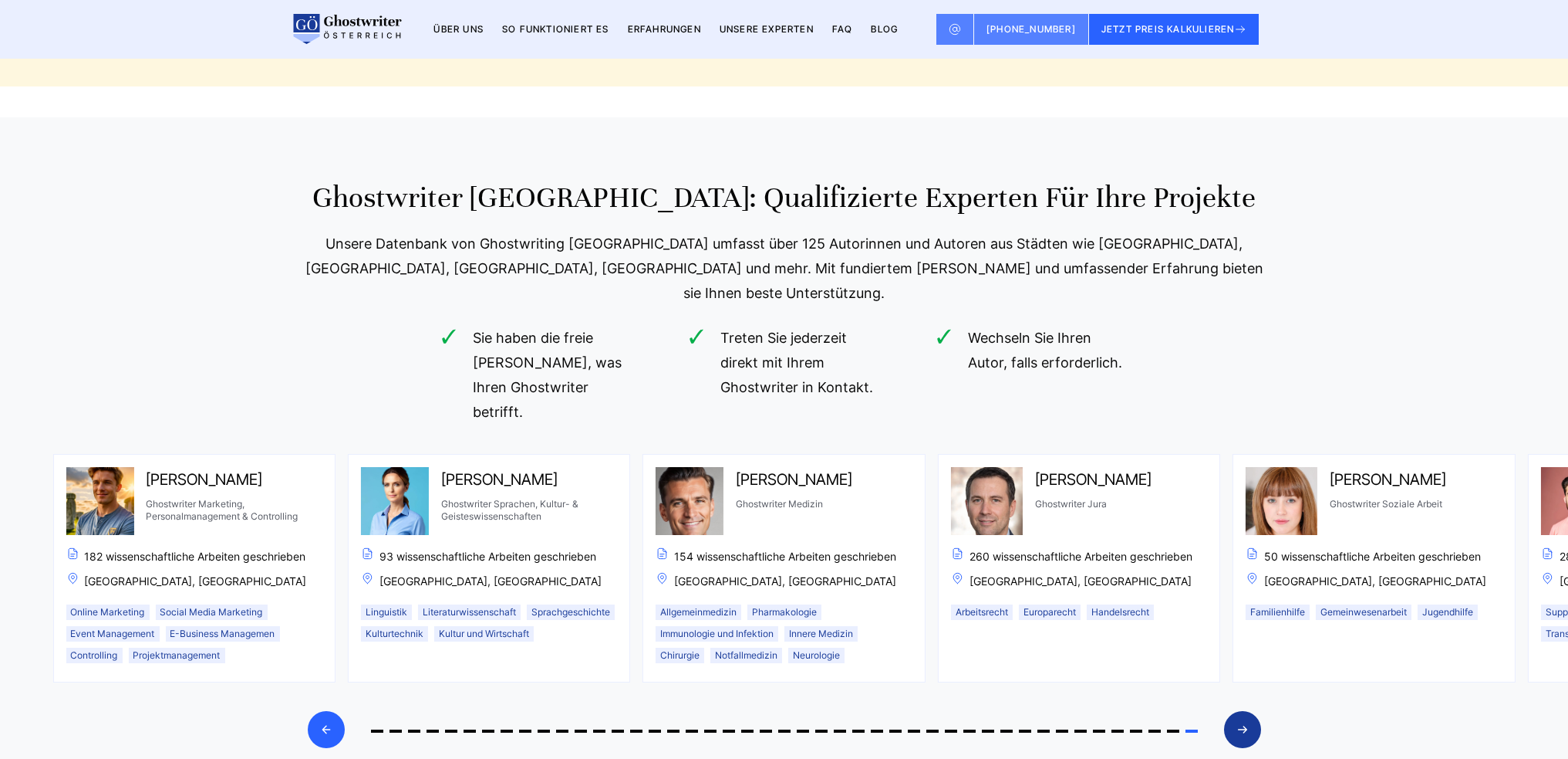
click at [336, 711] on div "Previous slide" at bounding box center [326, 729] width 37 height 37
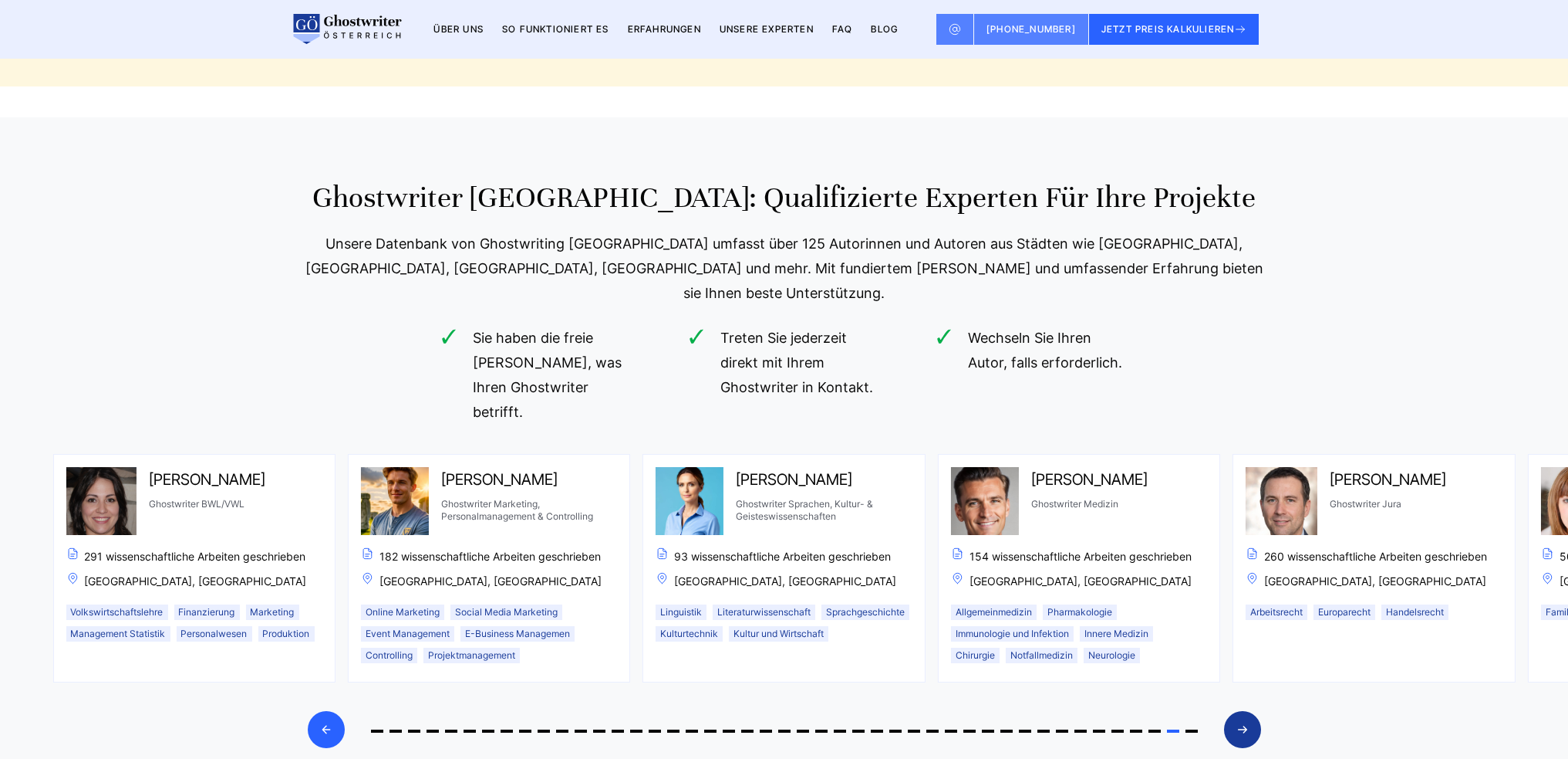
click at [336, 711] on div "Previous slide" at bounding box center [326, 729] width 37 height 37
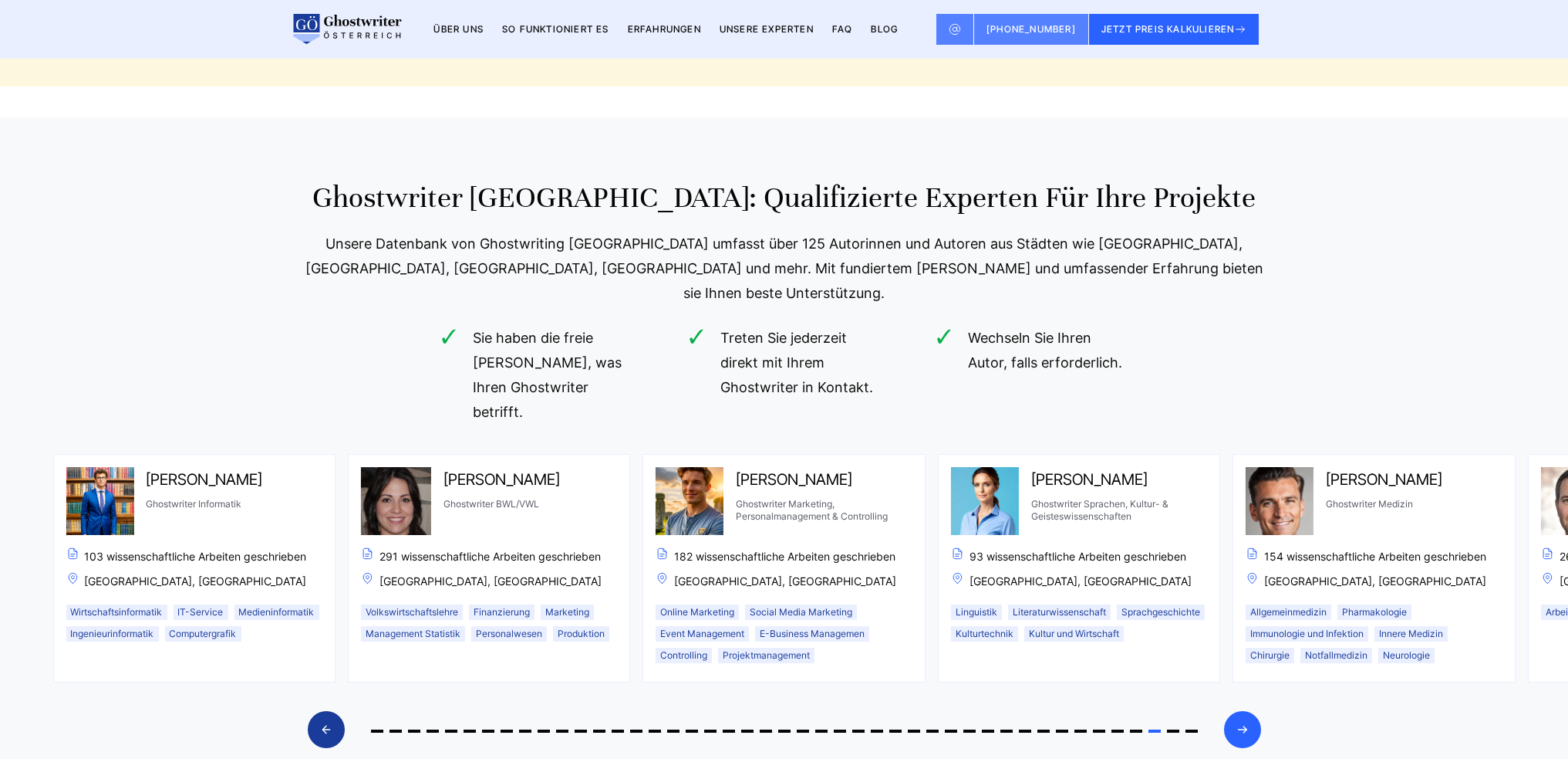
click at [1243, 726] on icon "Next slide" at bounding box center [1242, 729] width 8 height 7
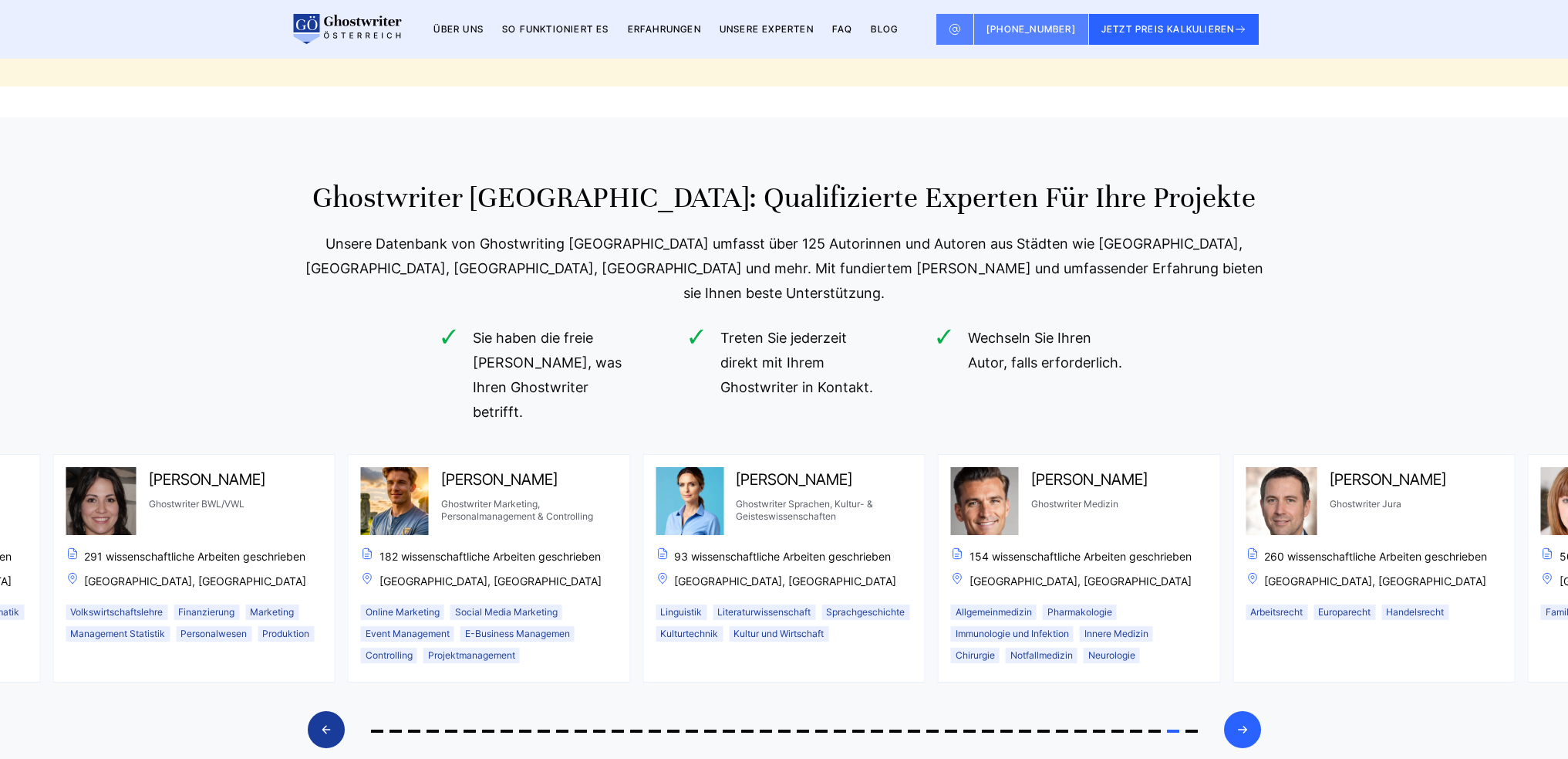
click at [1243, 726] on icon "Next slide" at bounding box center [1242, 729] width 8 height 7
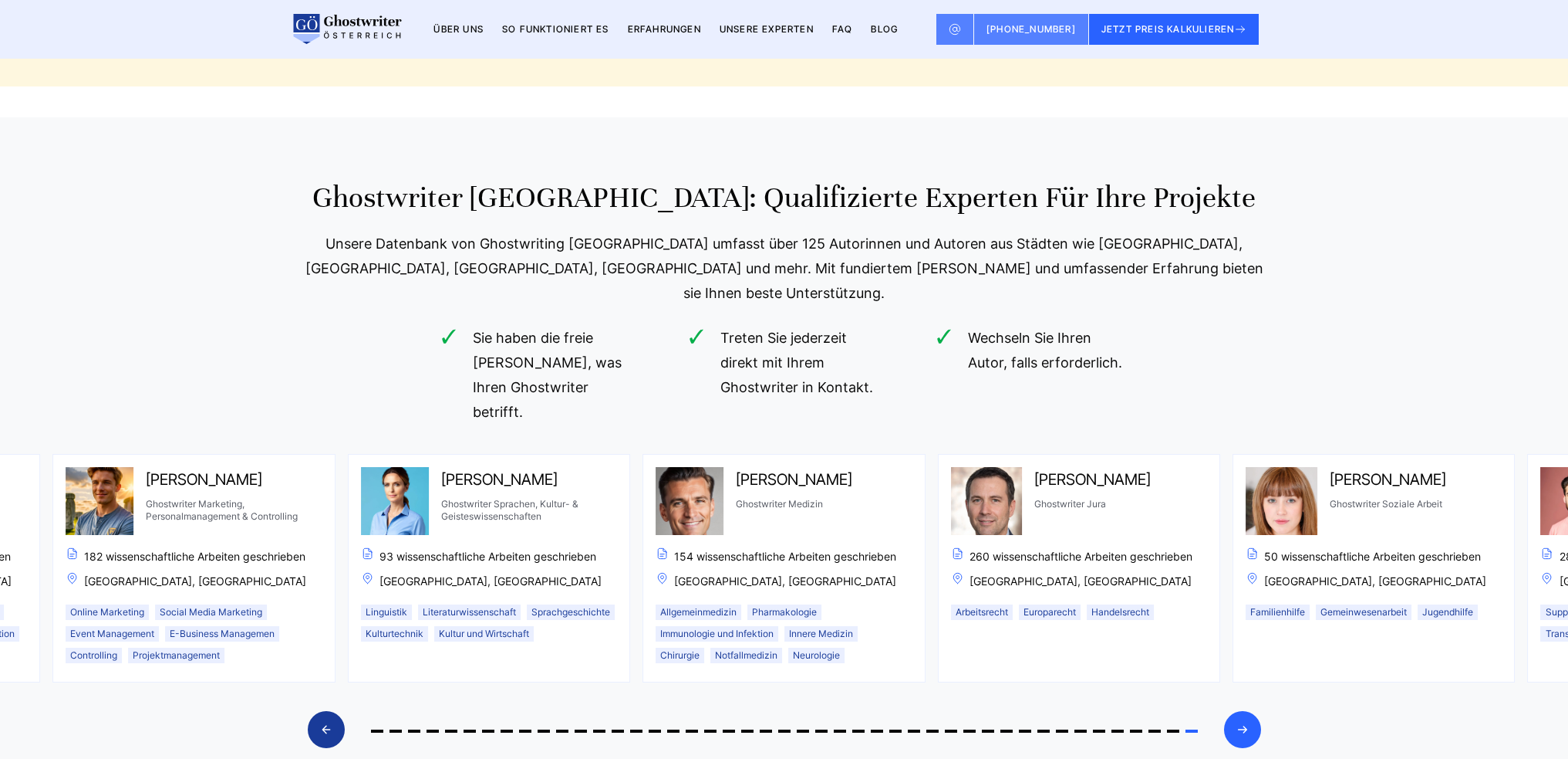
click at [1243, 726] on icon "Next slide" at bounding box center [1242, 729] width 8 height 7
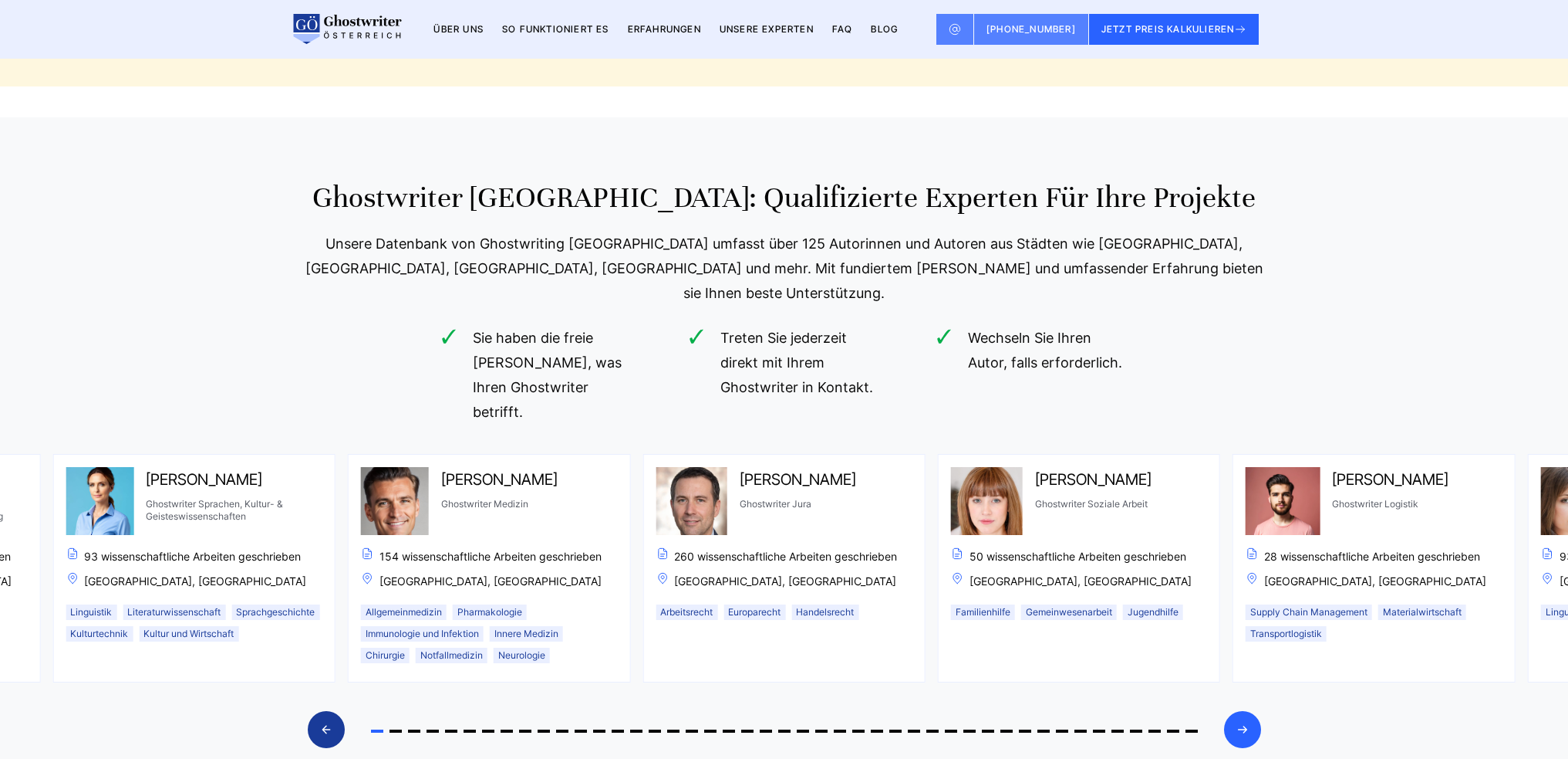
click at [1243, 726] on icon "Next slide" at bounding box center [1242, 729] width 8 height 7
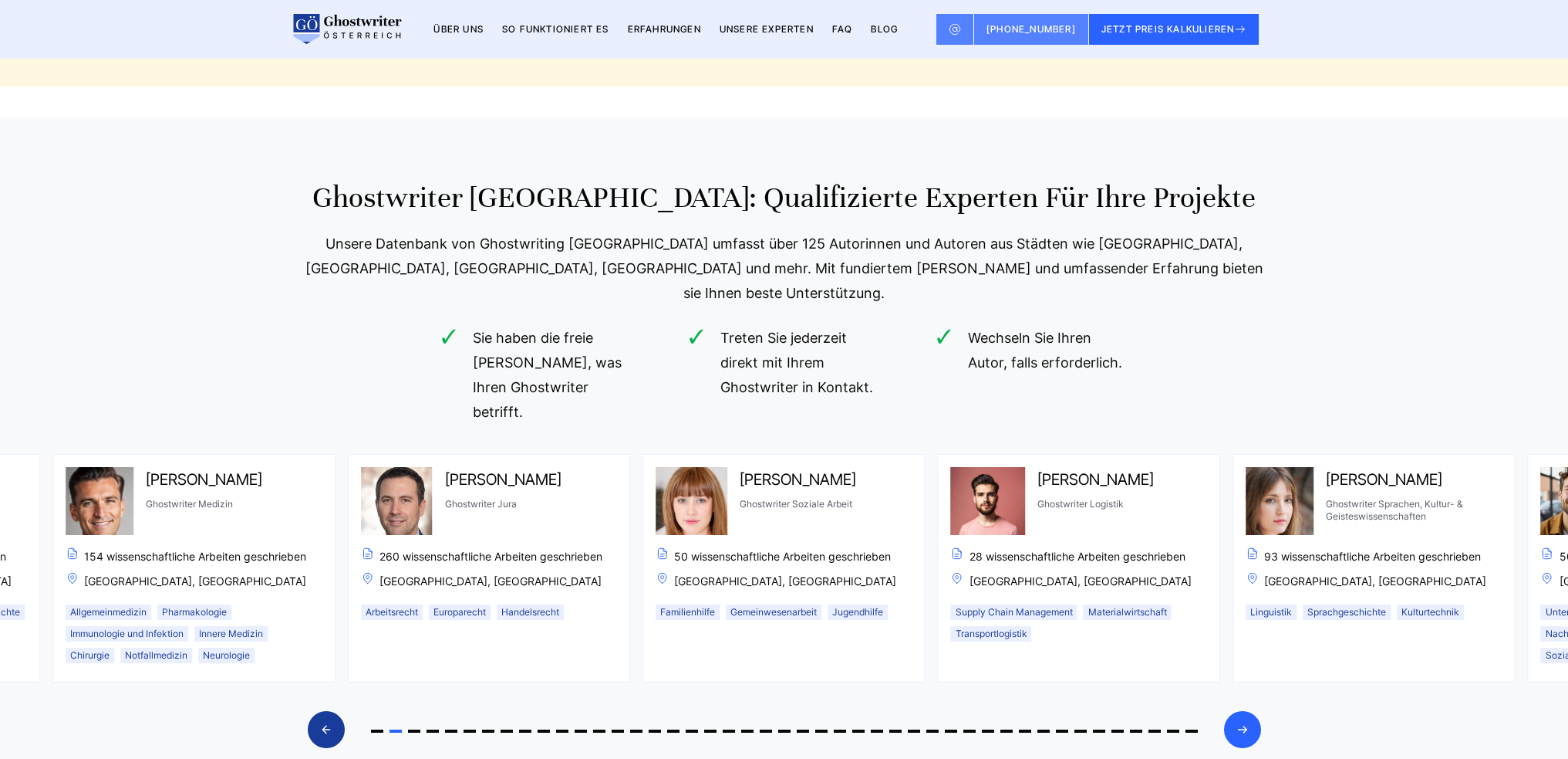
click at [1243, 726] on icon "Next slide" at bounding box center [1242, 729] width 8 height 7
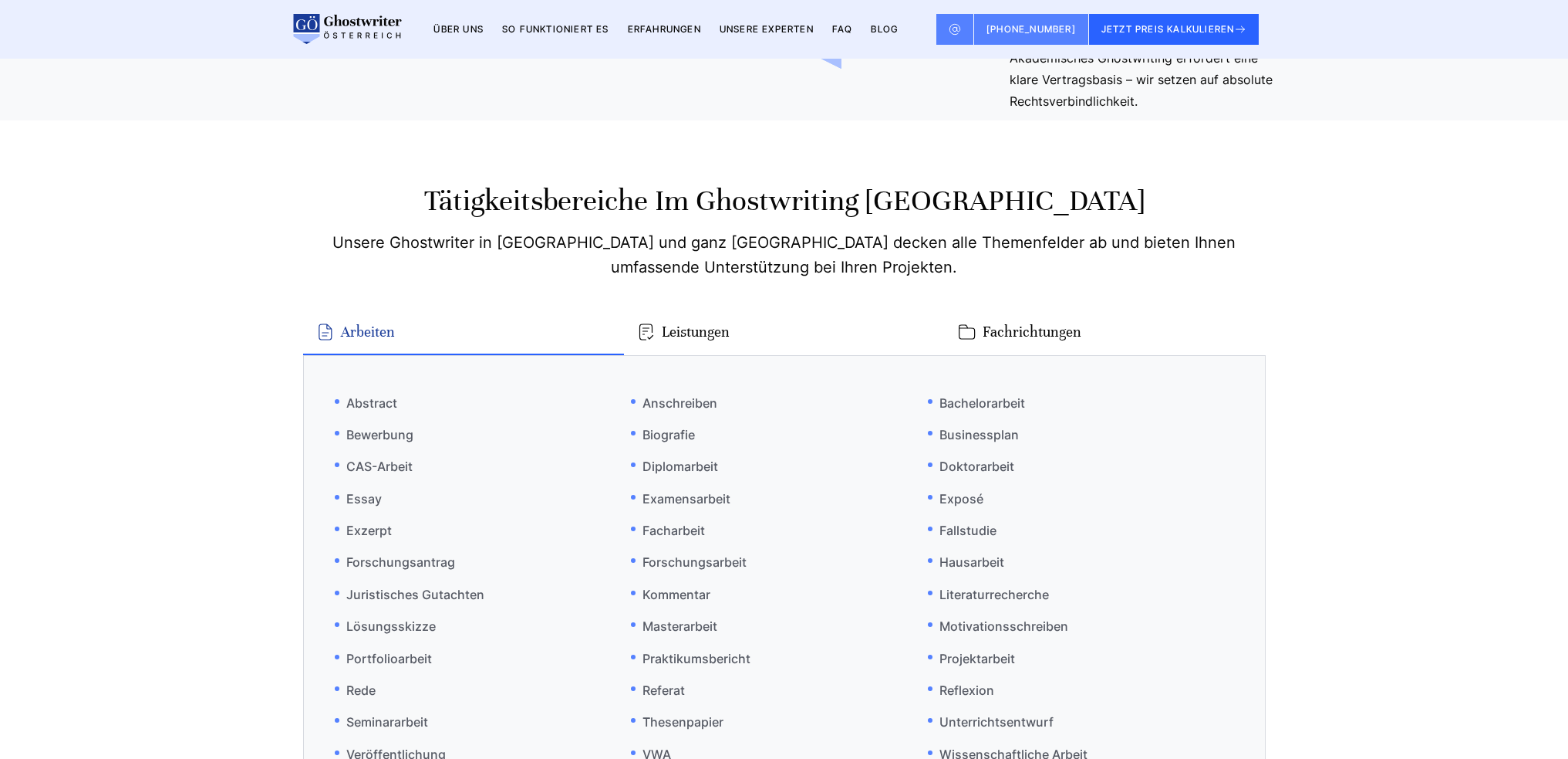
scroll to position [8920, 0]
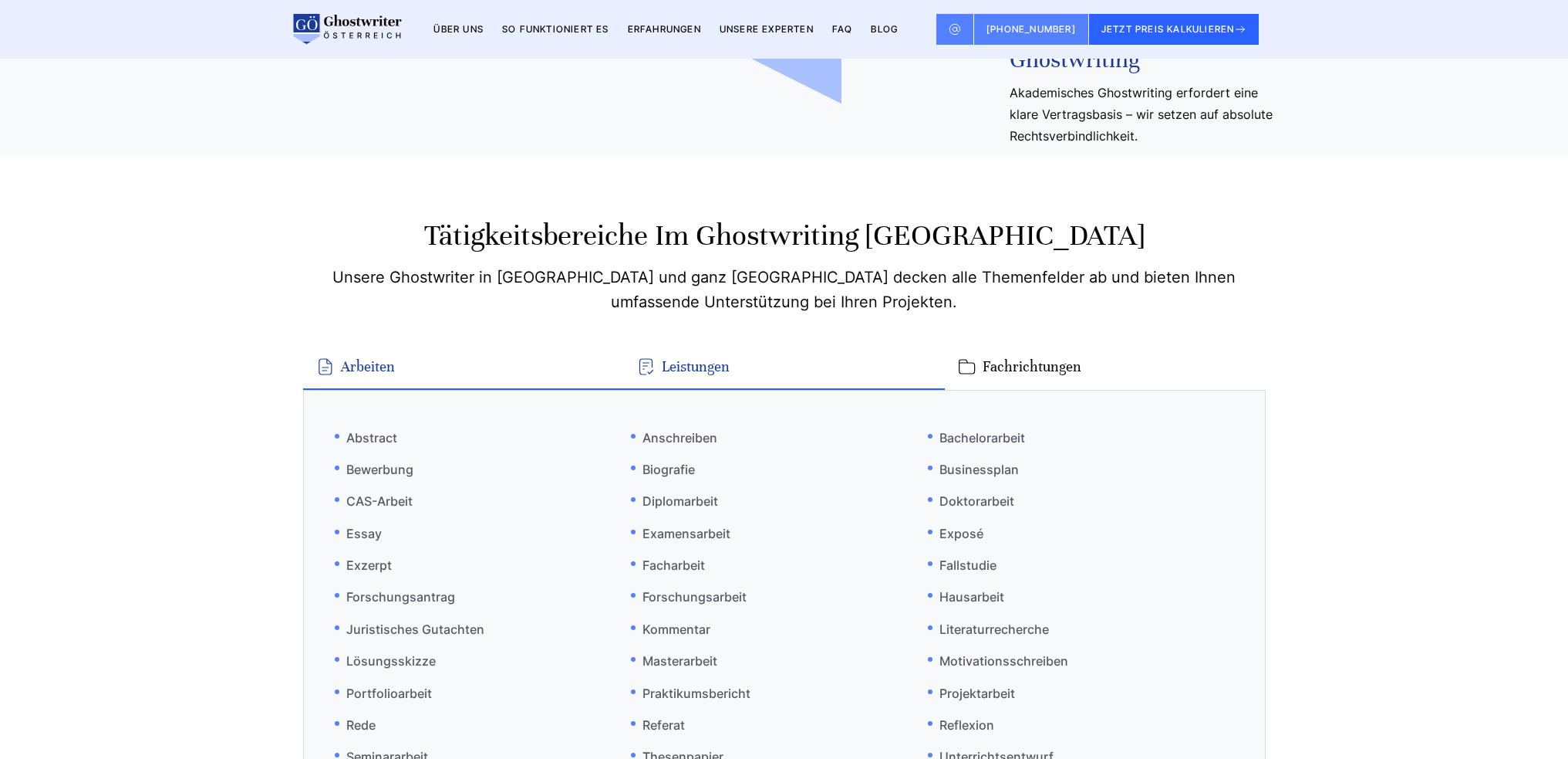
click at [708, 345] on button "Leistungen" at bounding box center [784, 367] width 321 height 45
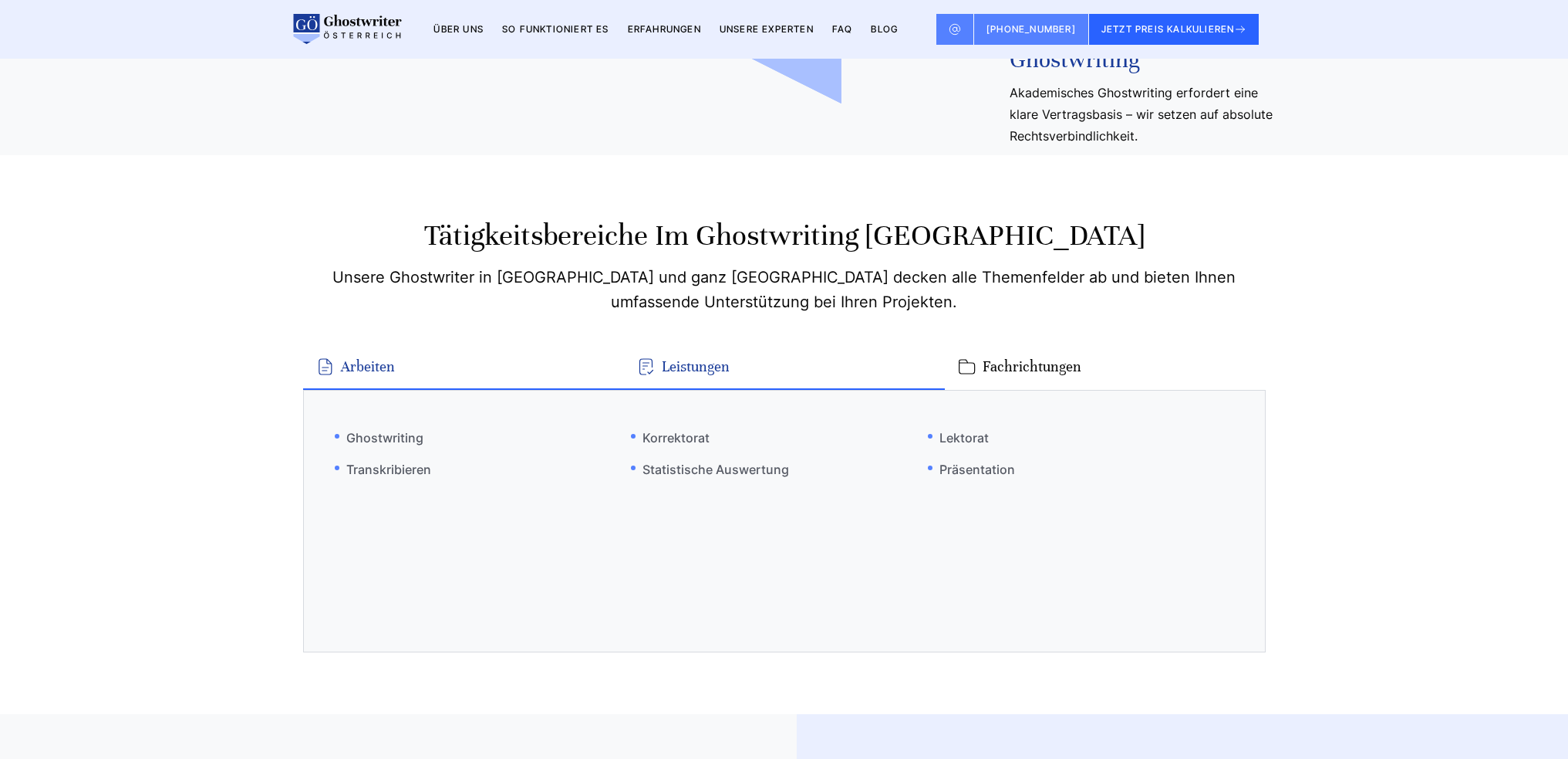
click at [353, 345] on button "Arbeiten" at bounding box center [463, 367] width 321 height 45
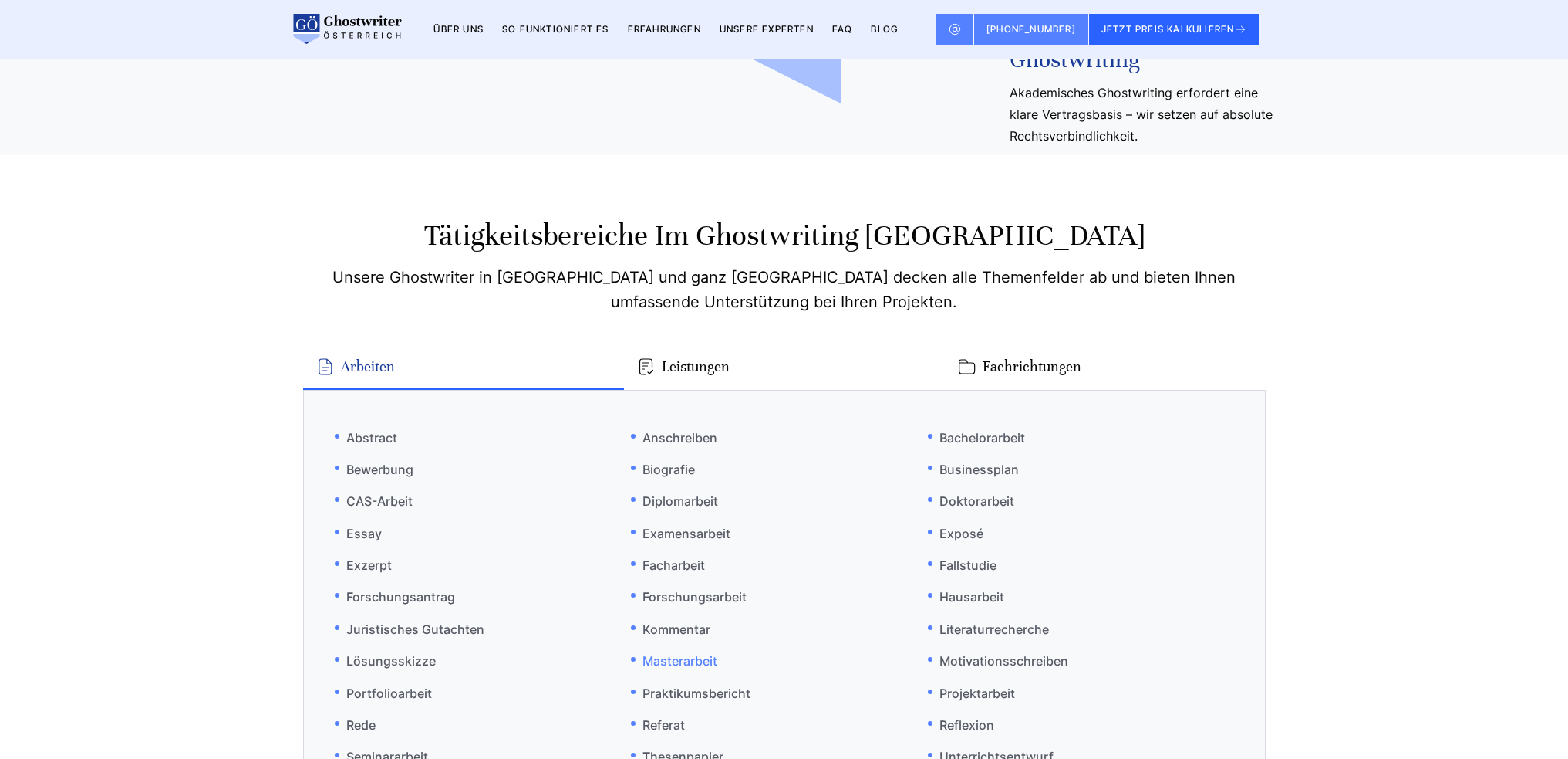
click at [693, 644] on link "Masterarbeit" at bounding box center [673, 660] width 86 height 32
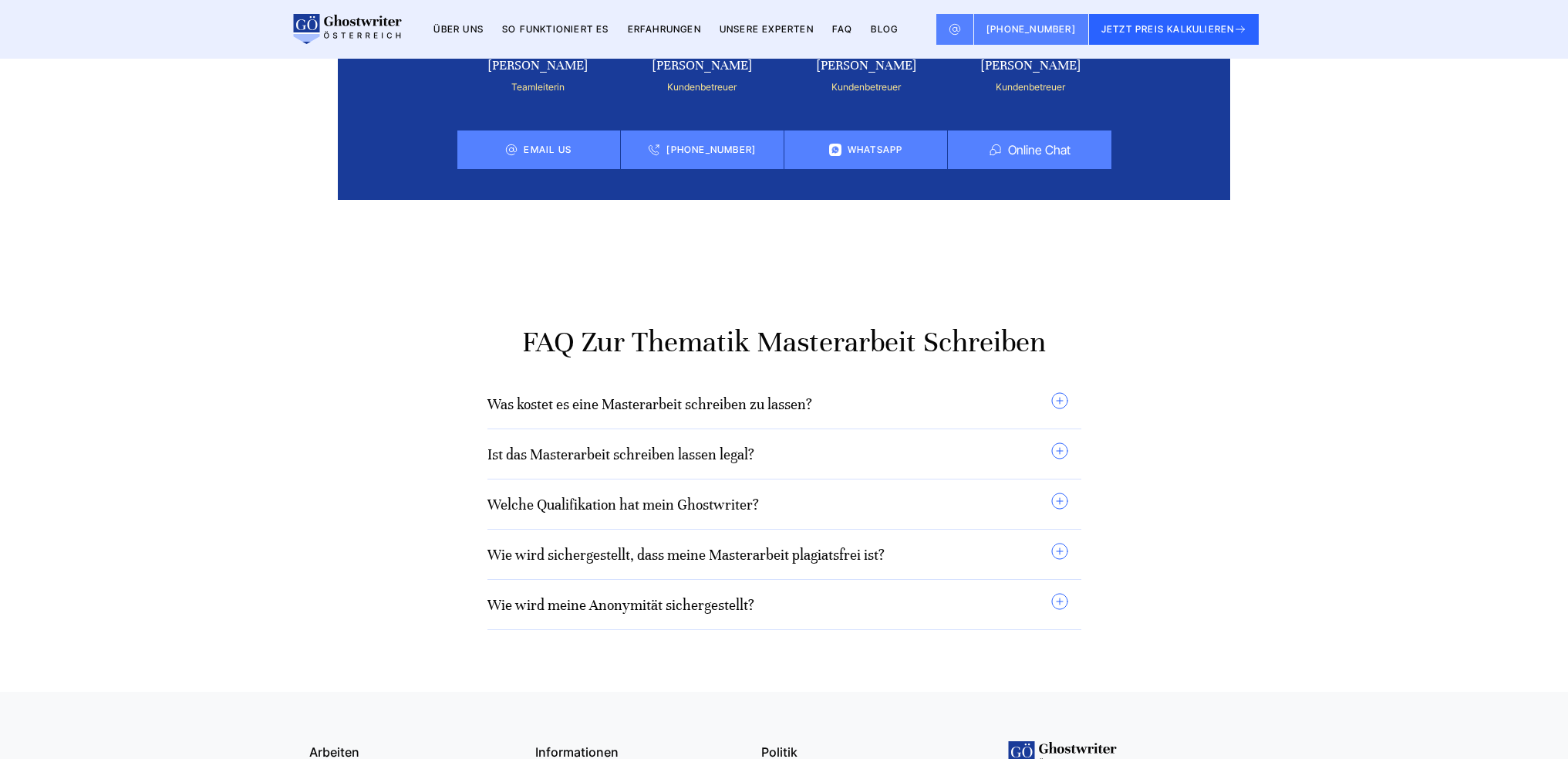
scroll to position [10547, 0]
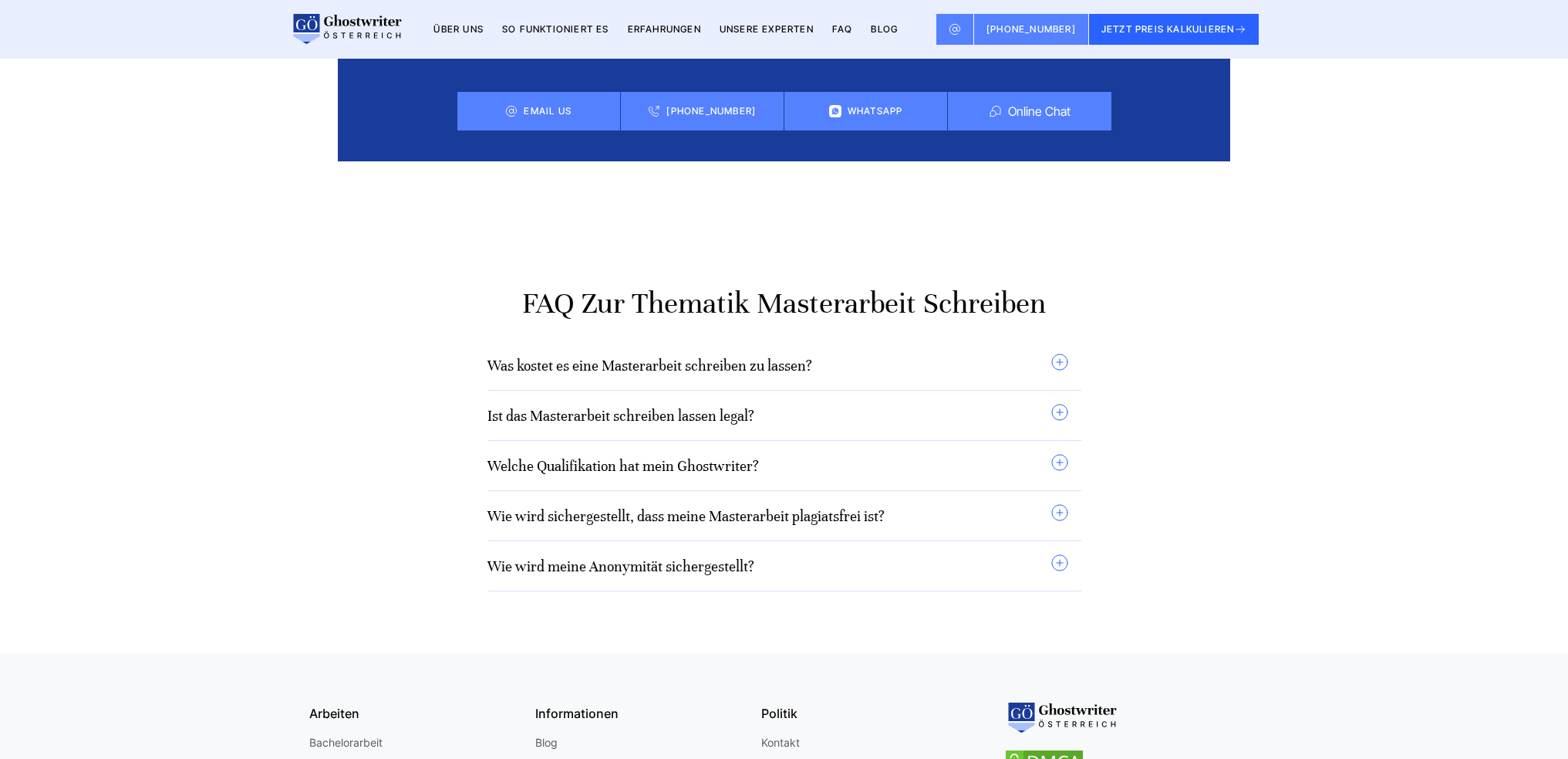
click at [786, 357] on link "Was kostet es eine Masterarbeit schreiben zu lassen?" at bounding box center [650, 366] width 325 height 18
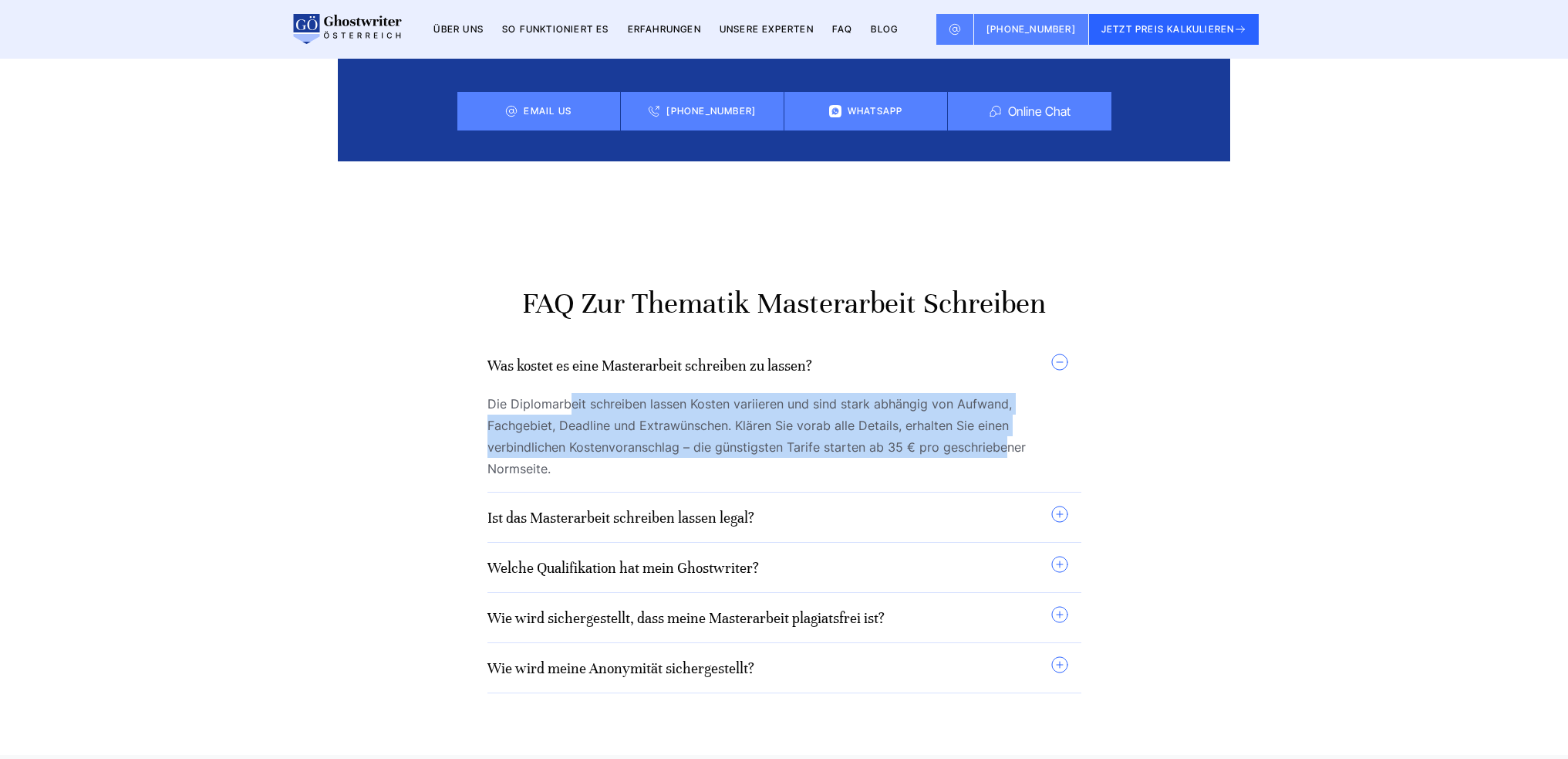
drag, startPoint x: 585, startPoint y: 286, endPoint x: 1005, endPoint y: 328, distance: 422.1
click at [1005, 393] on span "Die Diplomarbeit schreiben lassen Kosten variieren und sind stark abhängig von …" at bounding box center [777, 436] width 581 height 86
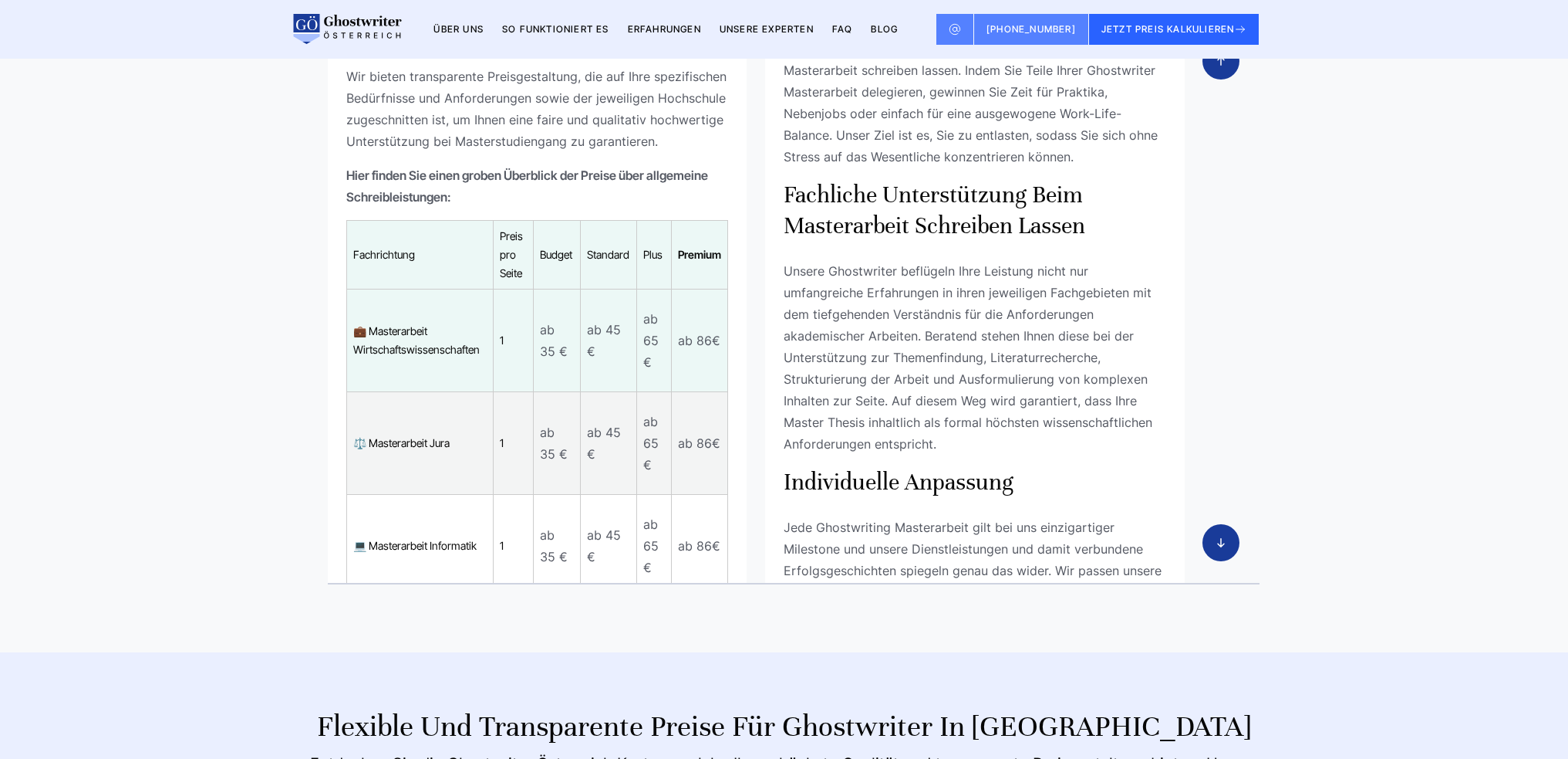
scroll to position [371, 0]
